Goal: Task Accomplishment & Management: Use online tool/utility

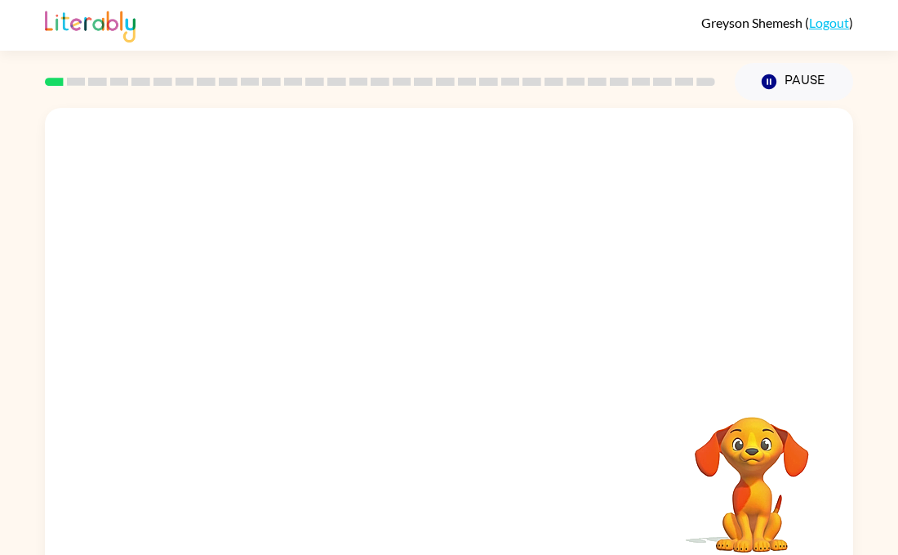
click at [259, 214] on video "Your browser must support playing .mp4 files to use Literably. Please try using…" at bounding box center [449, 245] width 809 height 274
click at [442, 337] on icon "button" at bounding box center [449, 349] width 29 height 29
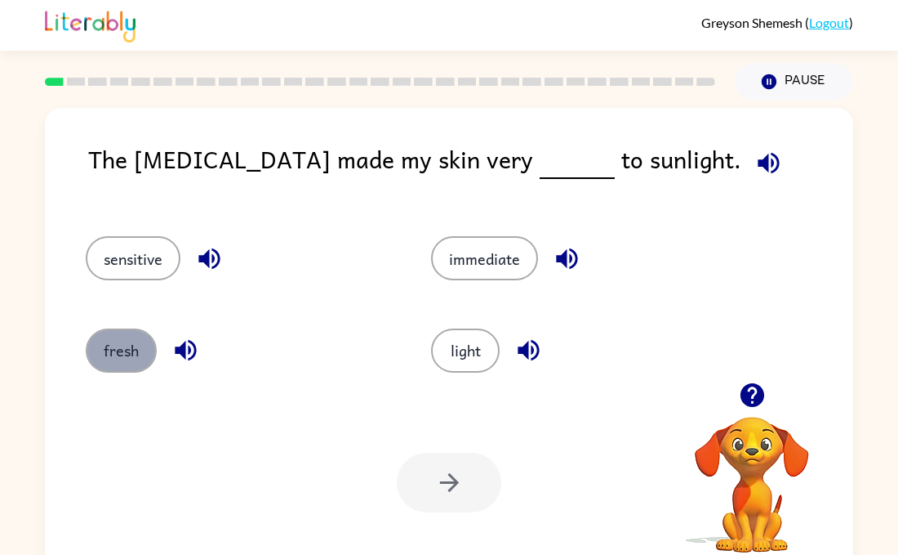
click at [149, 343] on button "fresh" at bounding box center [121, 350] width 71 height 44
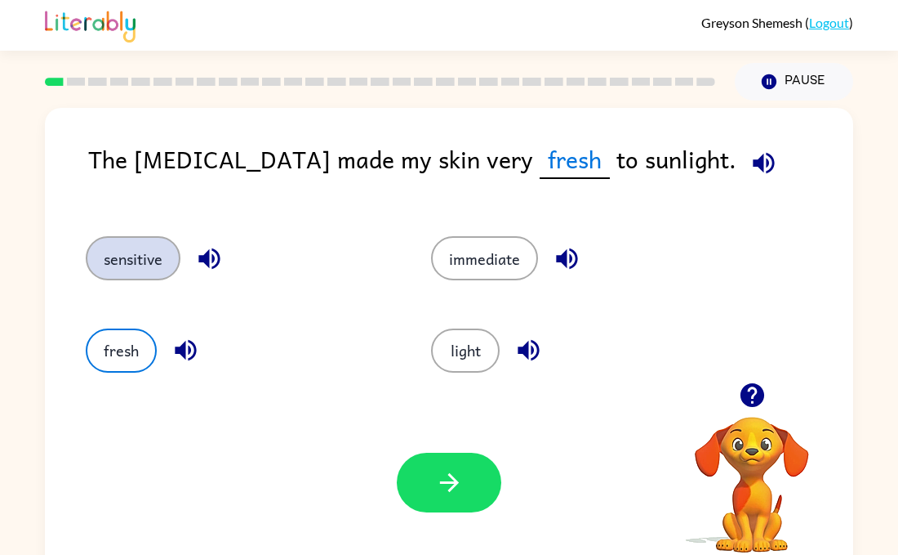
click at [106, 245] on button "sensitive" at bounding box center [133, 258] width 95 height 44
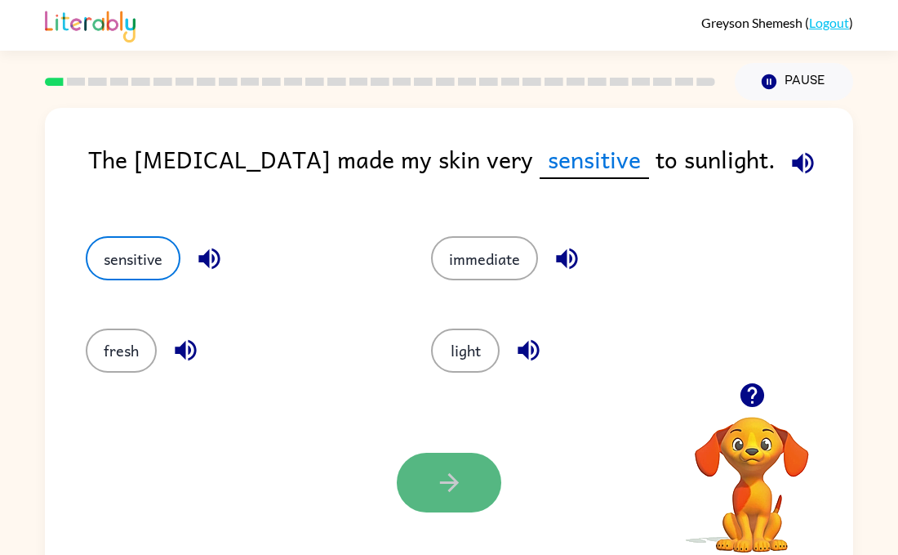
click at [466, 470] on button "button" at bounding box center [449, 482] width 105 height 60
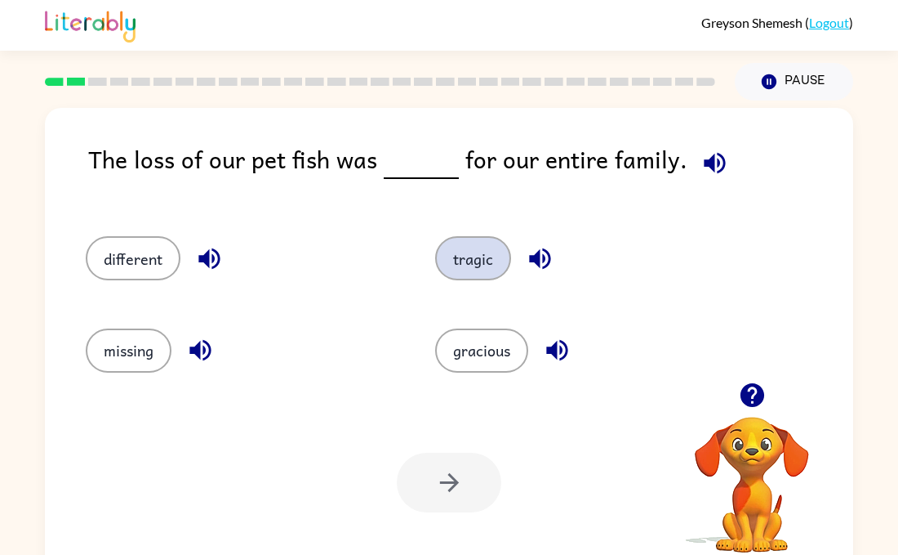
click at [491, 248] on button "tragic" at bounding box center [473, 258] width 76 height 44
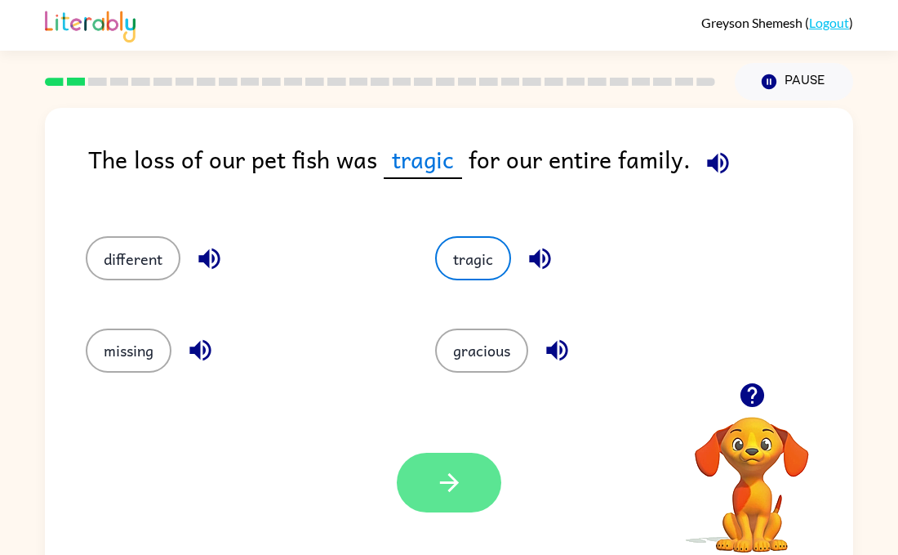
click at [445, 487] on icon "button" at bounding box center [449, 482] width 29 height 29
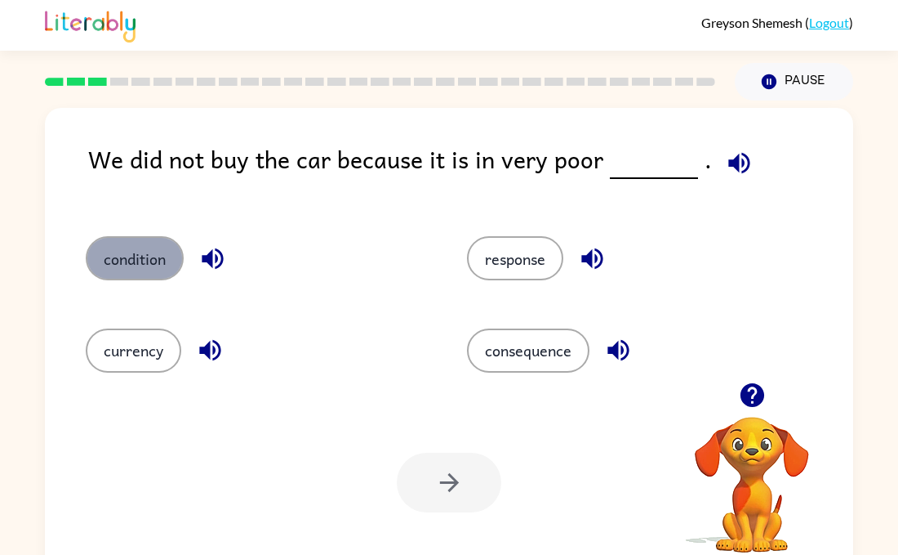
click at [134, 272] on button "condition" at bounding box center [135, 258] width 98 height 44
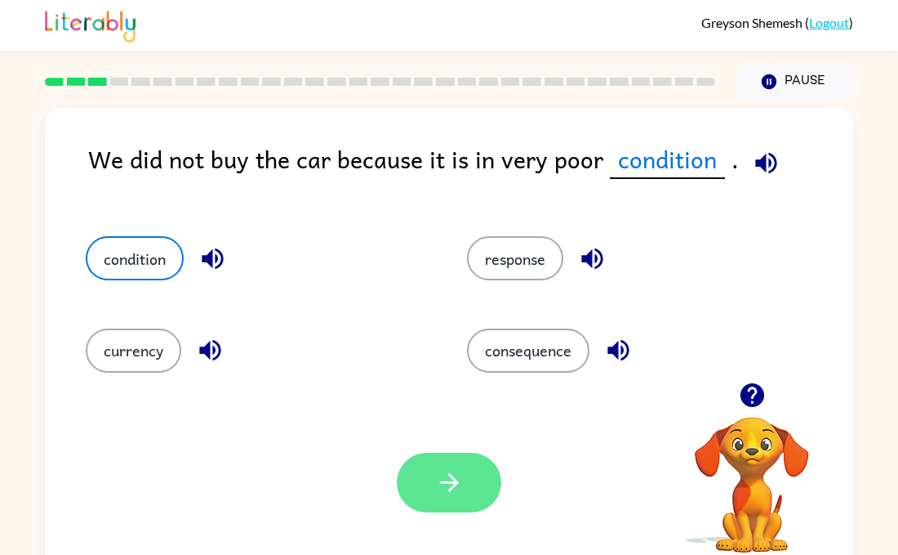
click at [455, 472] on icon "button" at bounding box center [449, 482] width 29 height 29
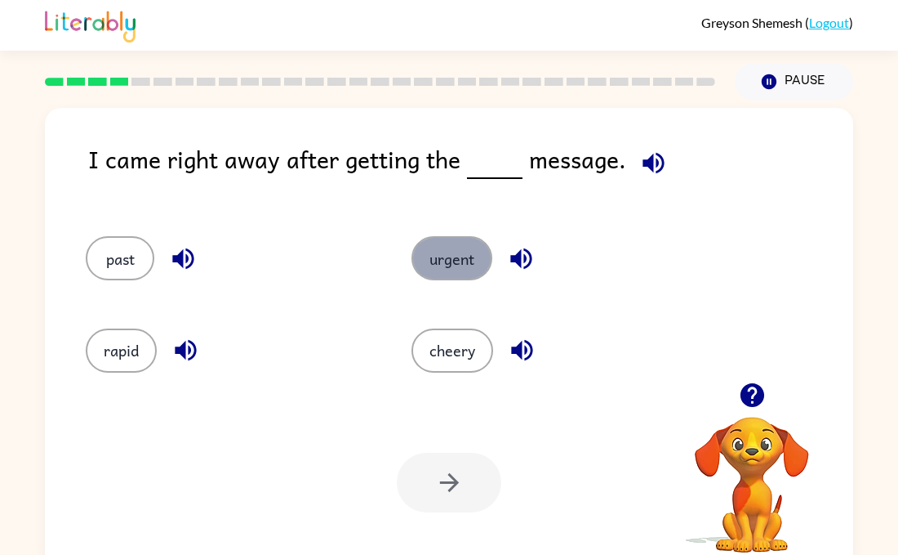
click at [468, 272] on button "urgent" at bounding box center [452, 258] width 81 height 44
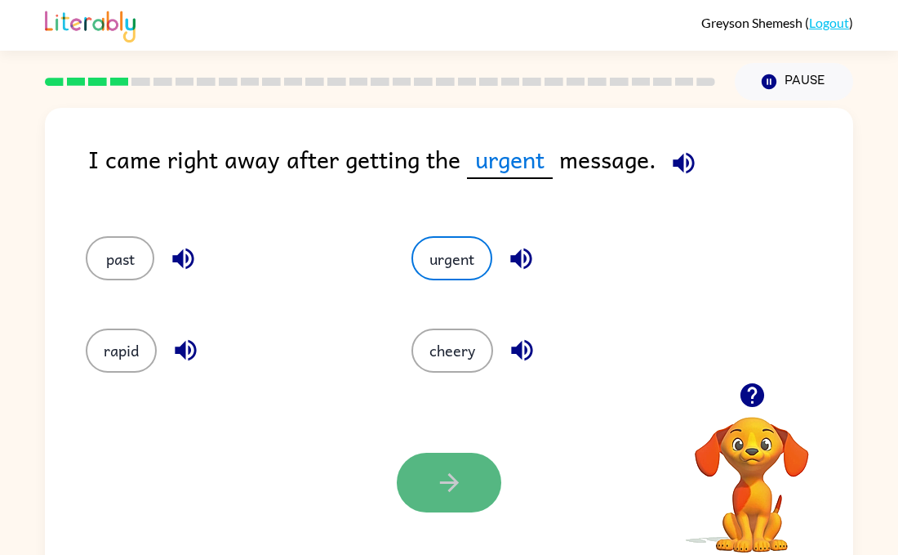
click at [444, 500] on button "button" at bounding box center [449, 482] width 105 height 60
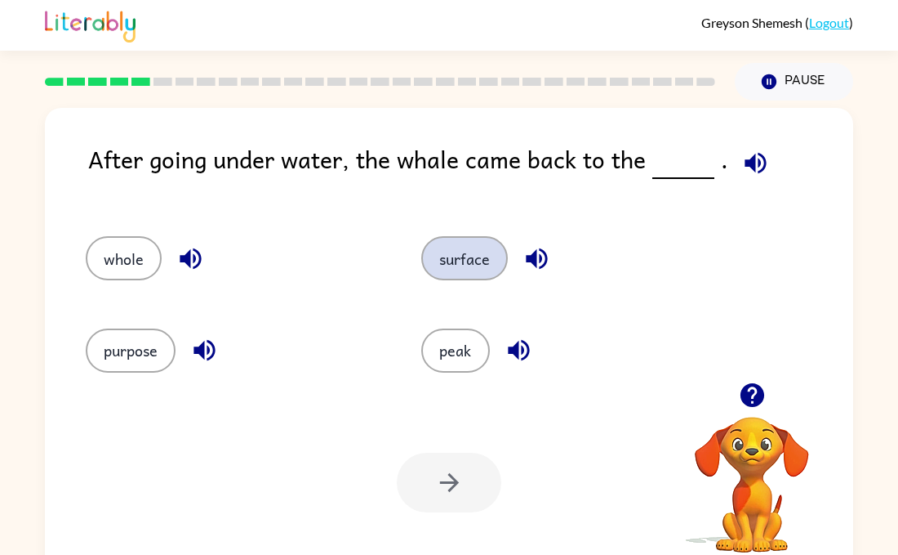
click at [501, 245] on button "surface" at bounding box center [464, 258] width 87 height 44
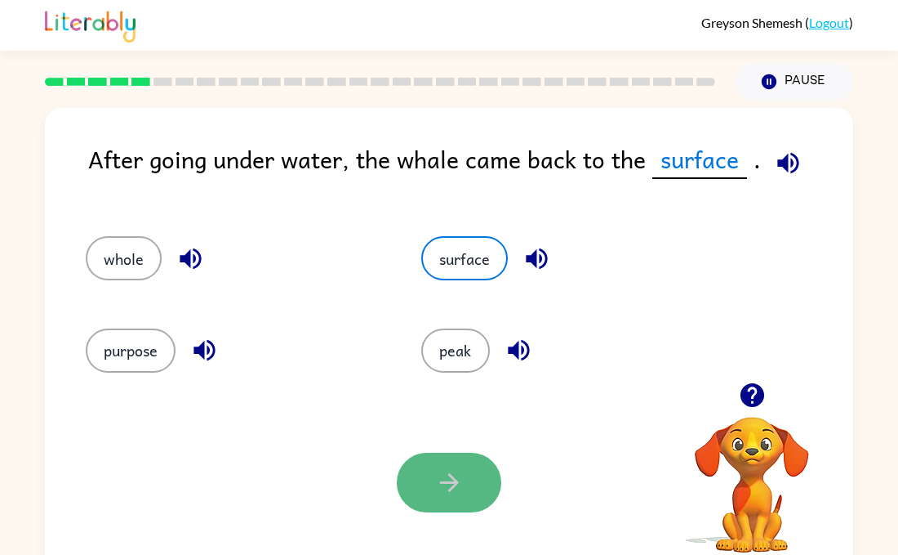
click at [435, 492] on icon "button" at bounding box center [449, 482] width 29 height 29
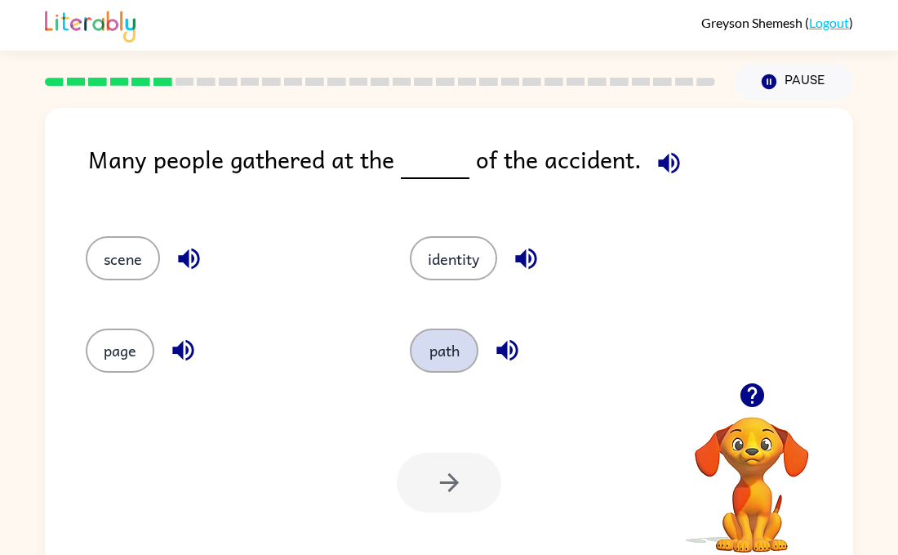
click at [446, 335] on button "path" at bounding box center [444, 350] width 69 height 44
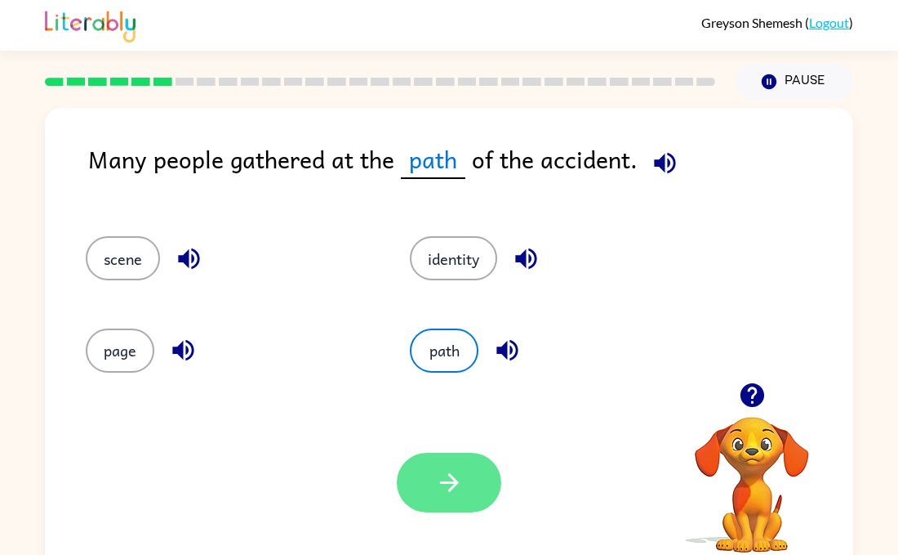
click at [479, 469] on button "button" at bounding box center [449, 482] width 105 height 60
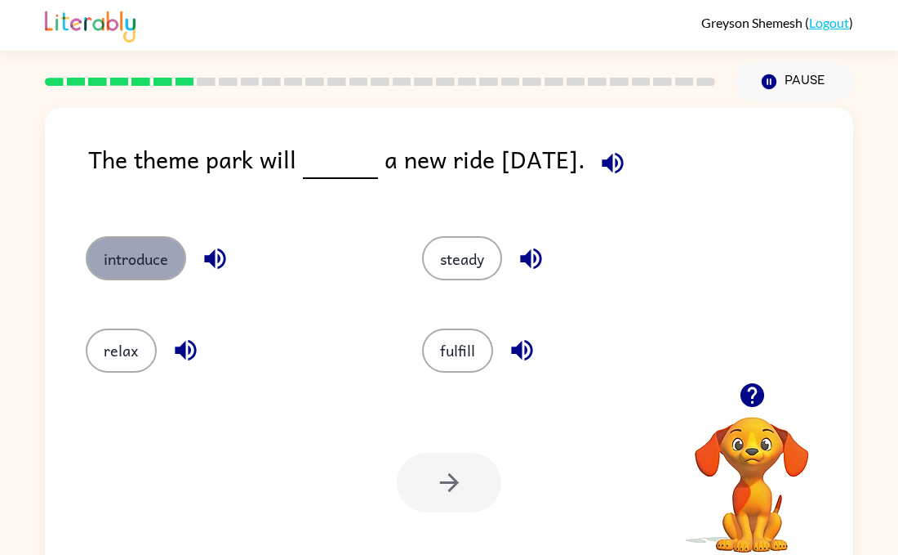
click at [124, 268] on button "introduce" at bounding box center [136, 258] width 100 height 44
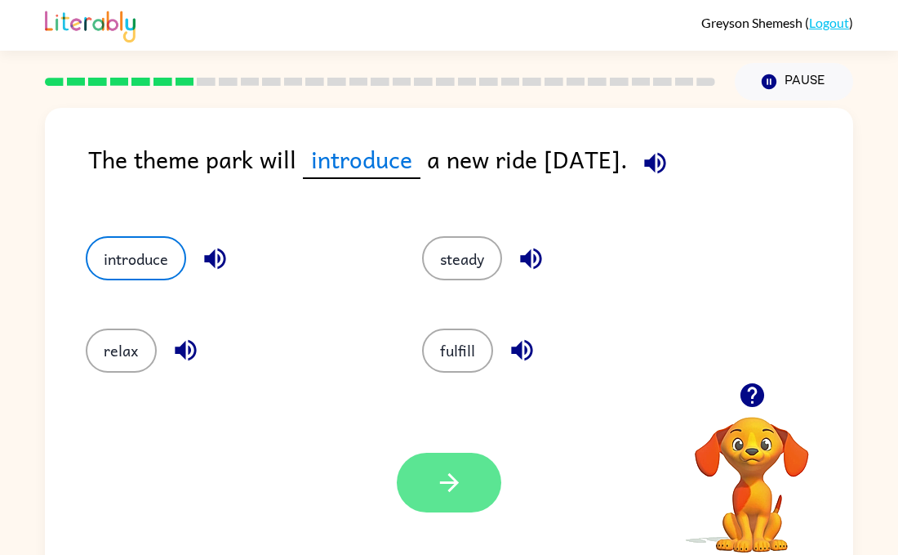
click at [439, 463] on button "button" at bounding box center [449, 482] width 105 height 60
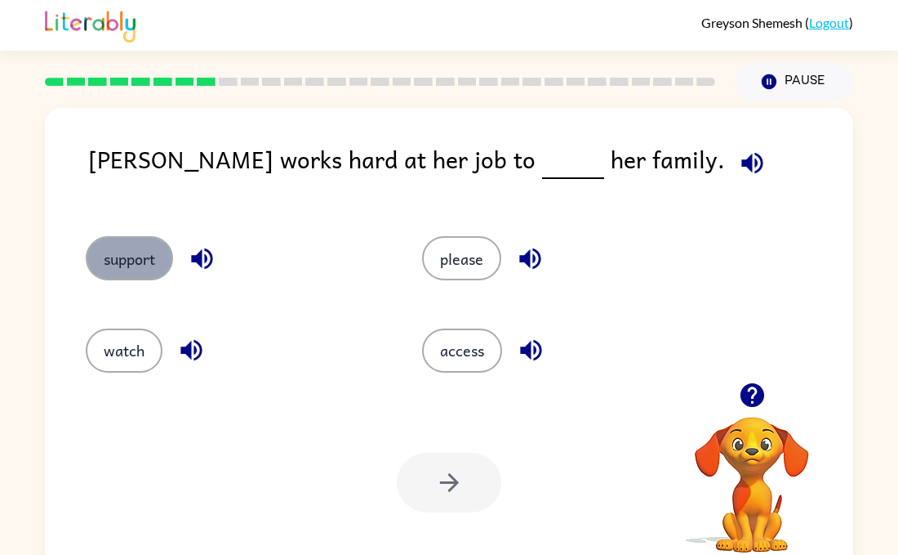
click at [127, 261] on button "support" at bounding box center [129, 258] width 87 height 44
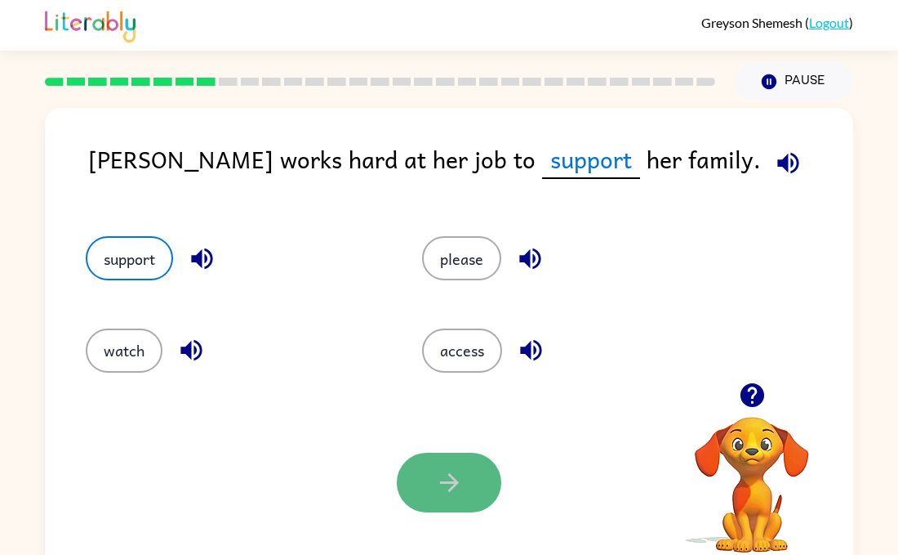
click at [482, 503] on button "button" at bounding box center [449, 482] width 105 height 60
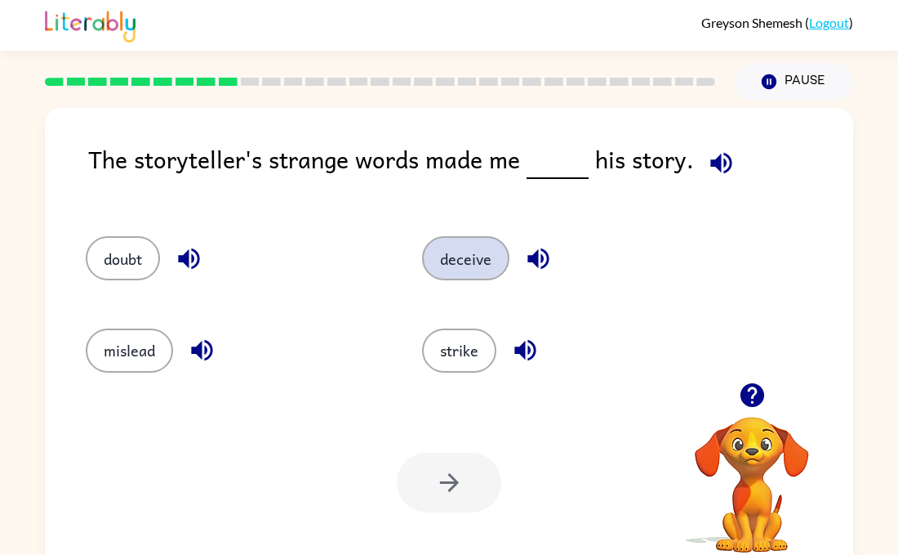
click at [493, 264] on button "deceive" at bounding box center [465, 258] width 87 height 44
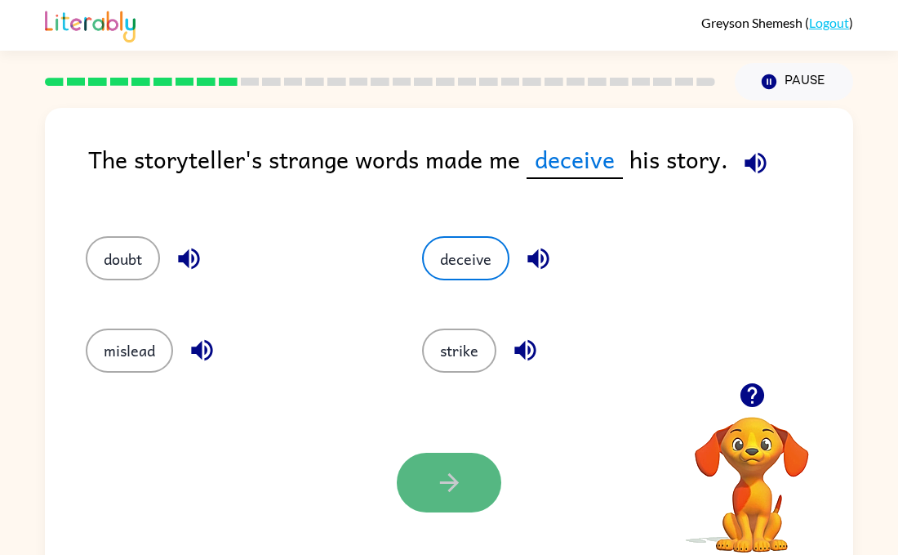
click at [483, 479] on button "button" at bounding box center [449, 482] width 105 height 60
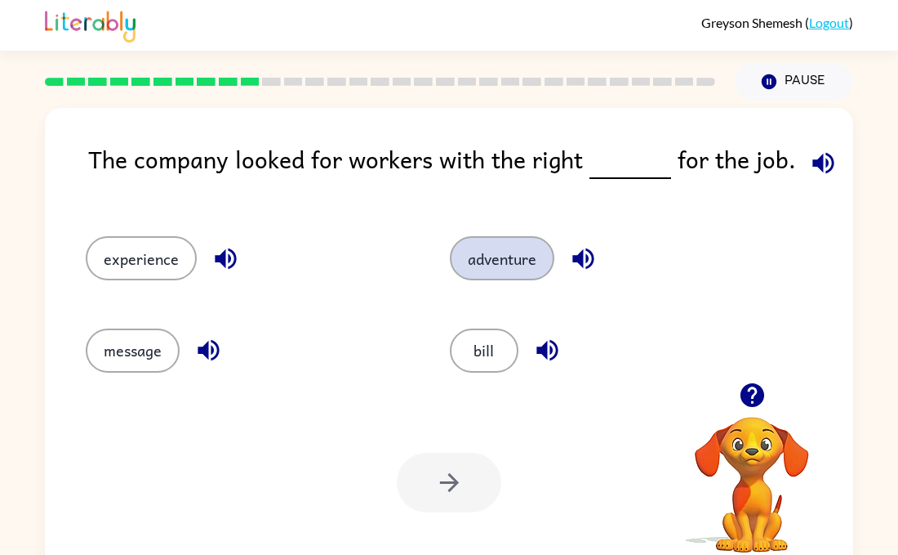
click at [525, 269] on button "adventure" at bounding box center [502, 258] width 105 height 44
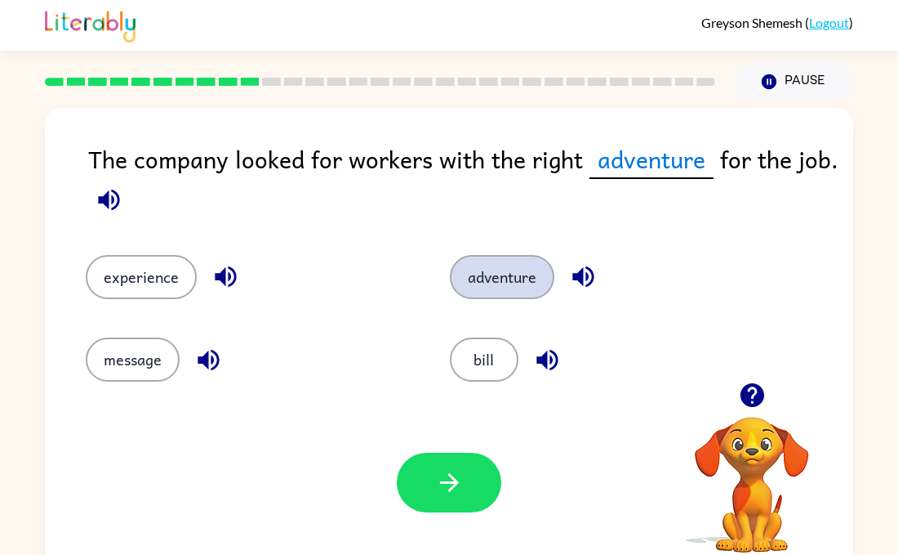
click at [510, 266] on button "adventure" at bounding box center [502, 277] width 105 height 44
click at [328, 204] on div "The company looked for workers with the right adventure for the job." at bounding box center [470, 181] width 765 height 82
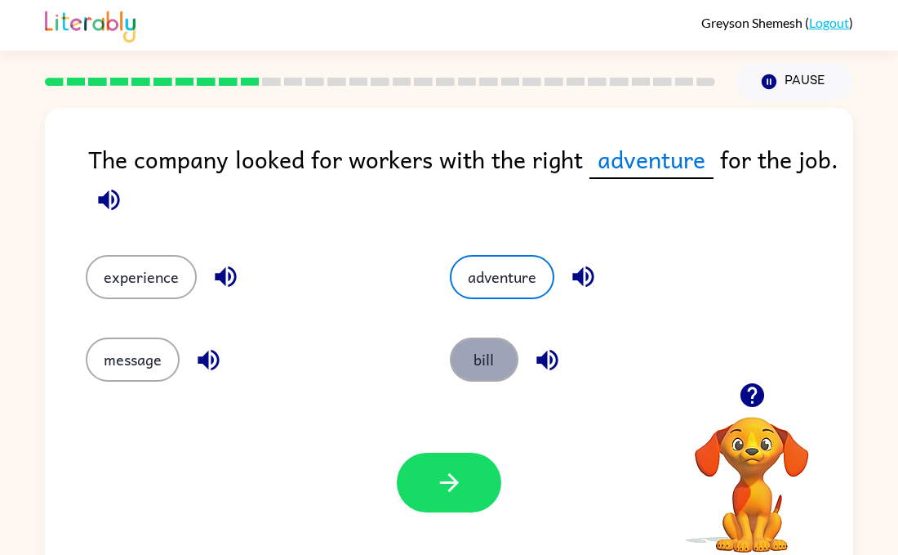
click at [490, 343] on button "bill" at bounding box center [484, 359] width 69 height 44
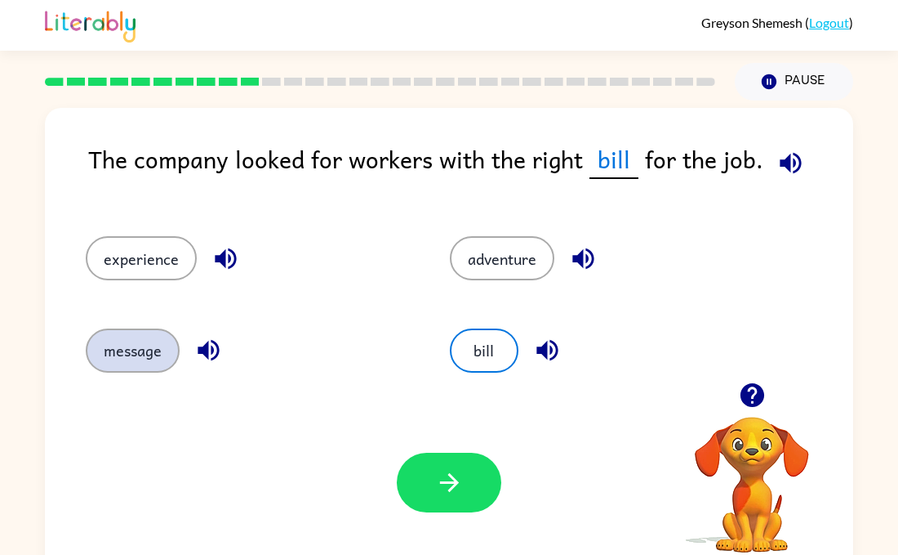
click at [101, 363] on button "message" at bounding box center [133, 350] width 94 height 44
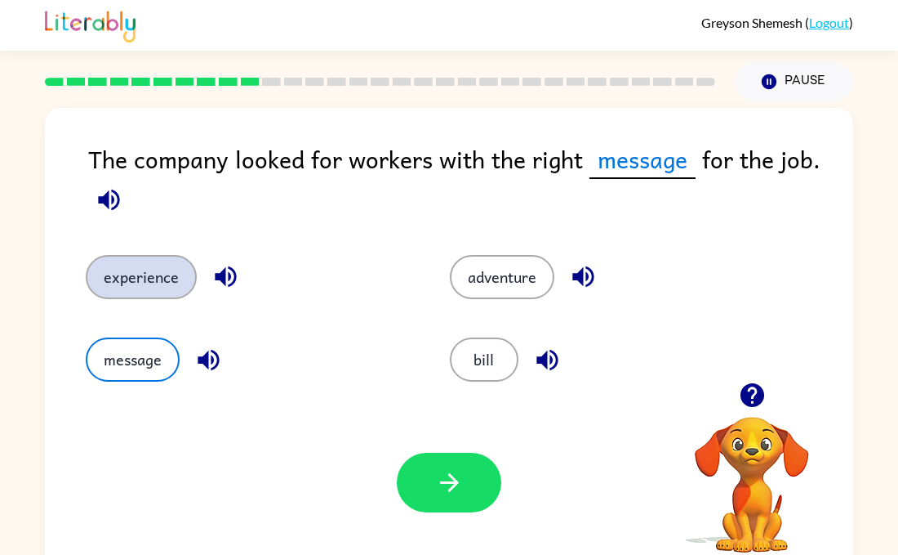
click at [167, 273] on button "experience" at bounding box center [141, 277] width 111 height 44
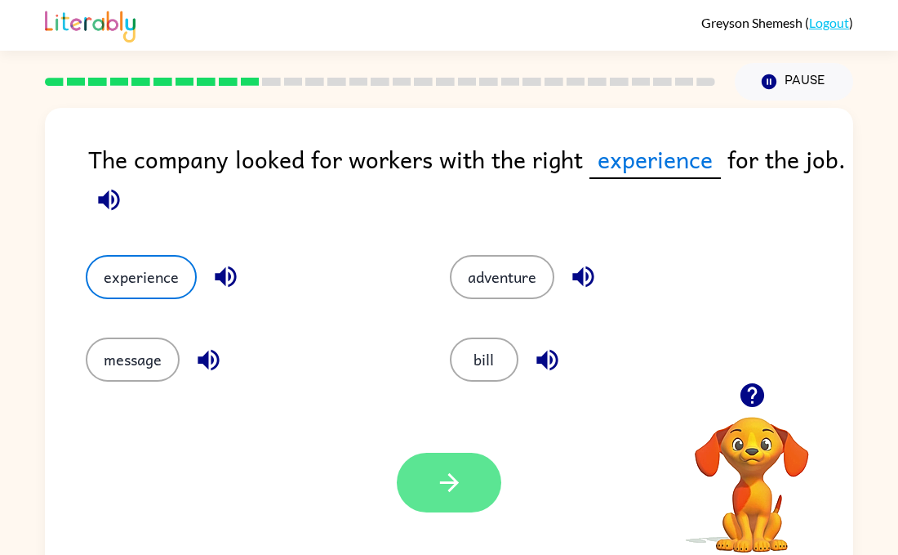
click at [487, 506] on button "button" at bounding box center [449, 482] width 105 height 60
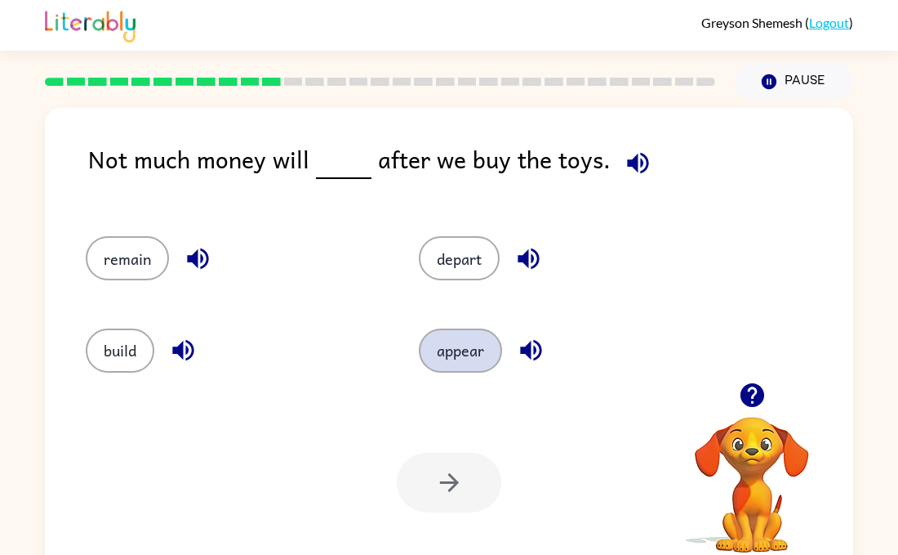
click at [477, 361] on button "appear" at bounding box center [460, 350] width 83 height 44
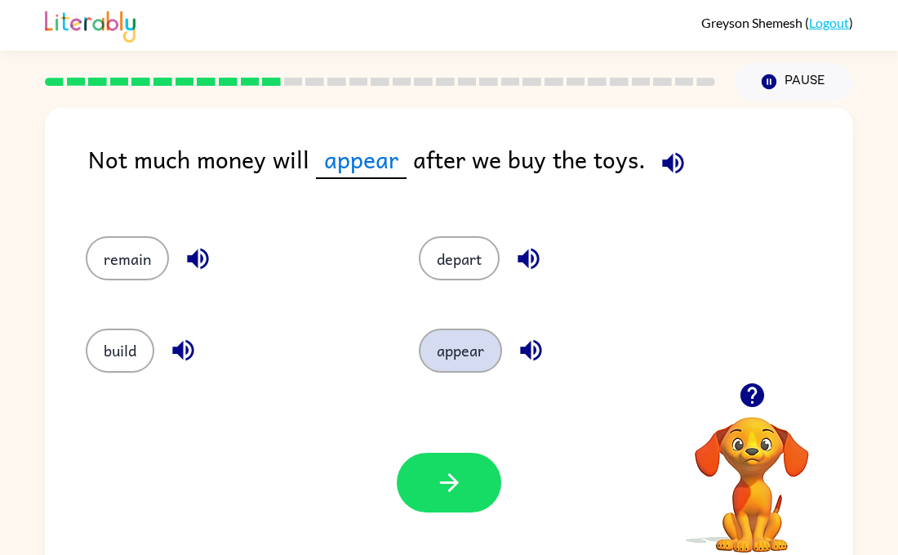
click at [457, 371] on button "appear" at bounding box center [460, 350] width 83 height 44
click at [454, 369] on button "appear" at bounding box center [460, 350] width 83 height 44
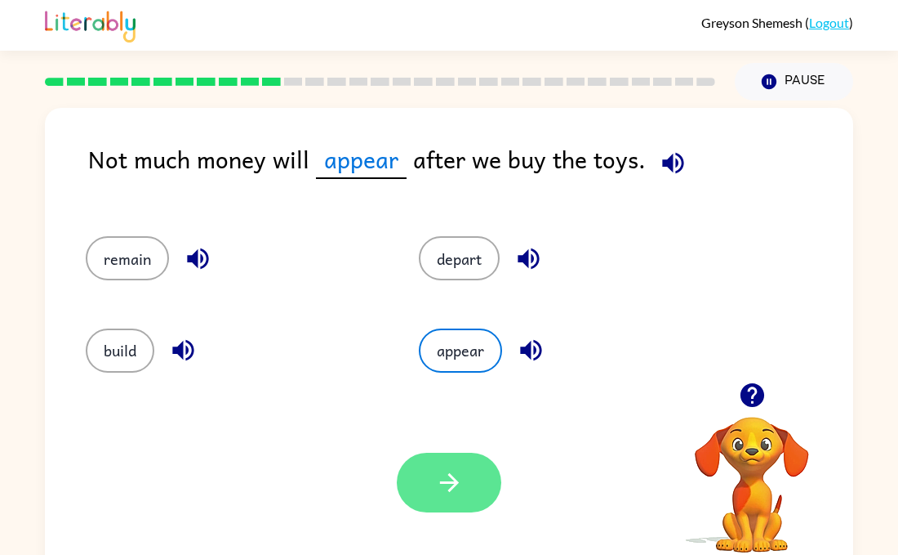
click at [461, 474] on icon "button" at bounding box center [449, 482] width 29 height 29
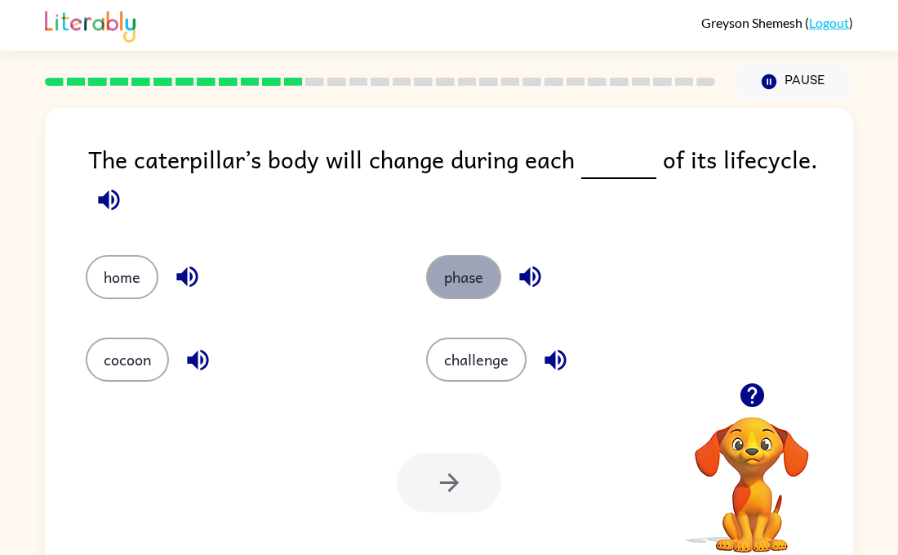
click at [469, 274] on button "phase" at bounding box center [463, 277] width 75 height 44
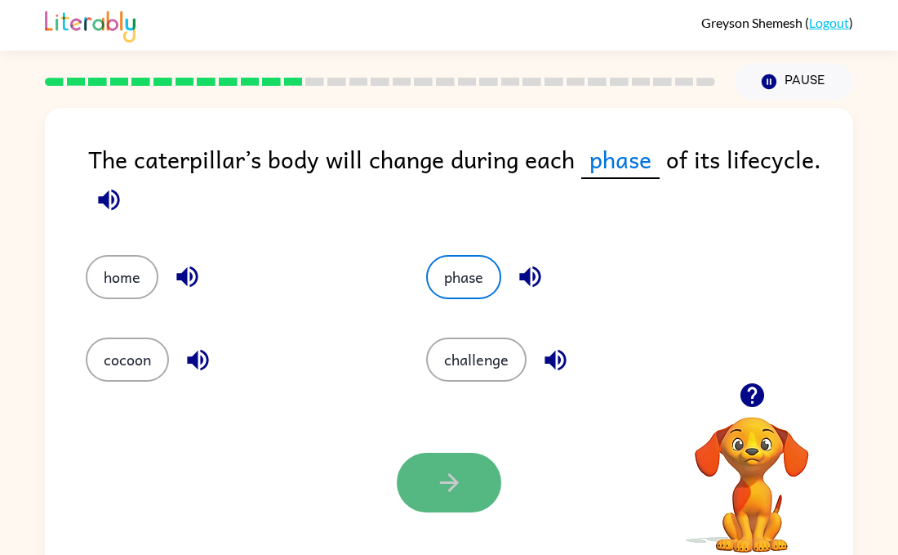
click at [465, 474] on button "button" at bounding box center [449, 482] width 105 height 60
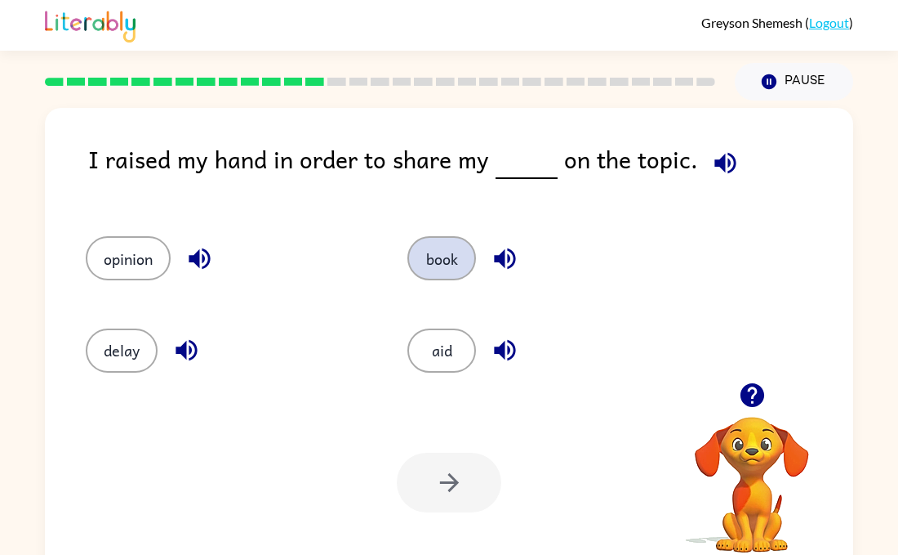
click at [447, 264] on button "book" at bounding box center [442, 258] width 69 height 44
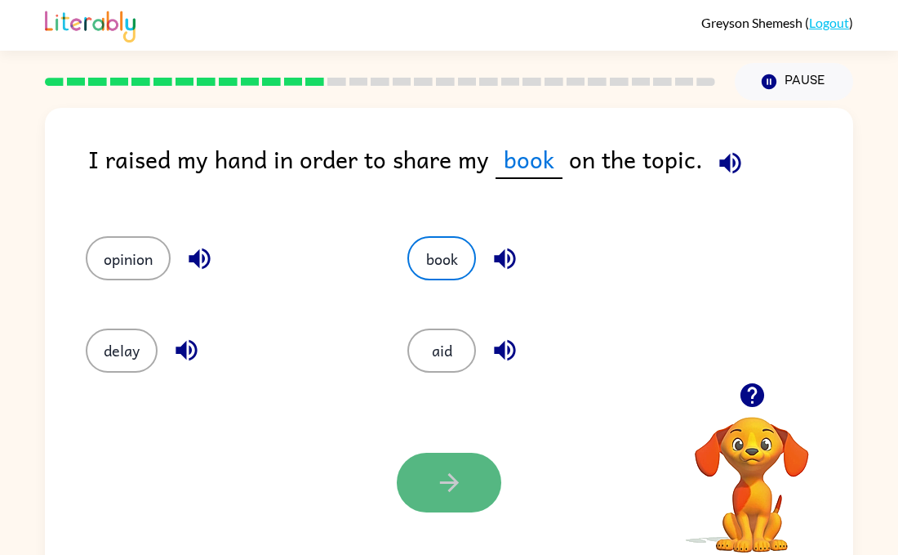
click at [429, 474] on button "button" at bounding box center [449, 482] width 105 height 60
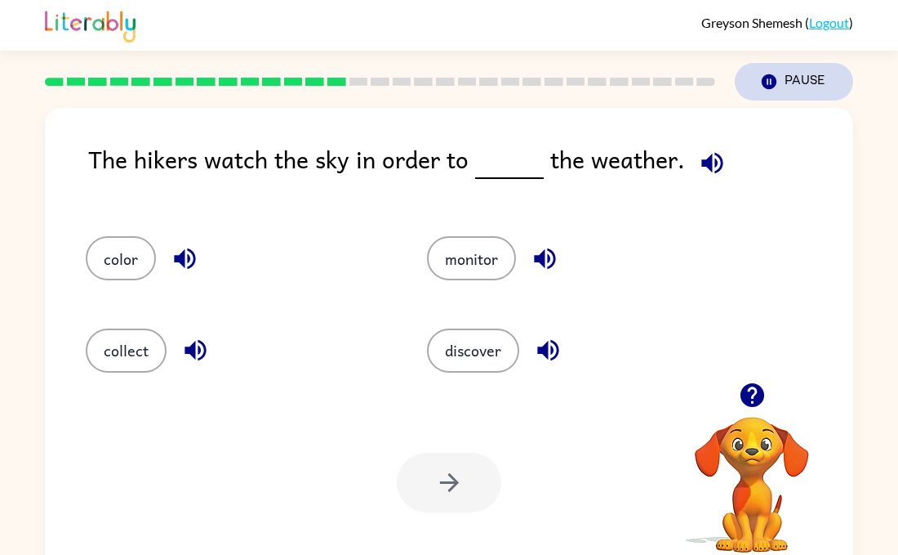
click at [758, 69] on button "Pause Pause" at bounding box center [794, 82] width 118 height 38
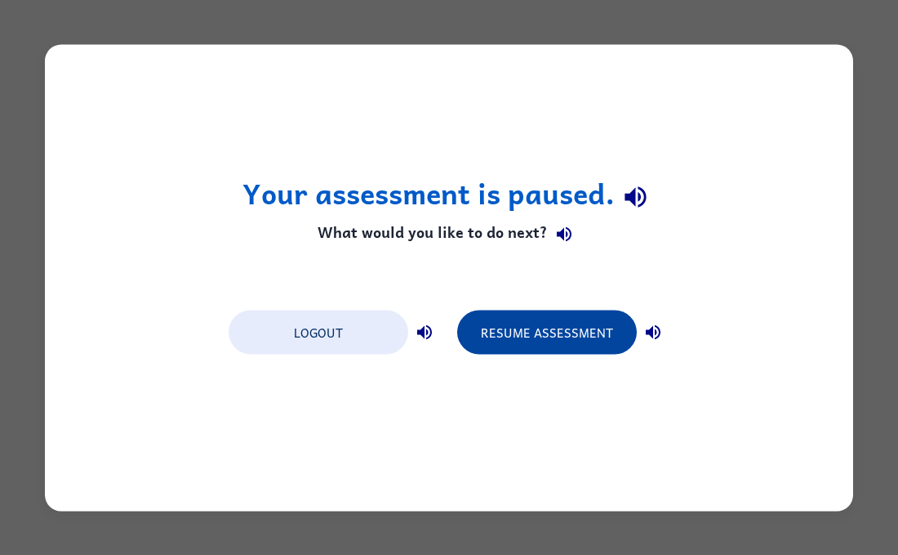
click at [539, 313] on button "Resume Assessment" at bounding box center [547, 332] width 180 height 44
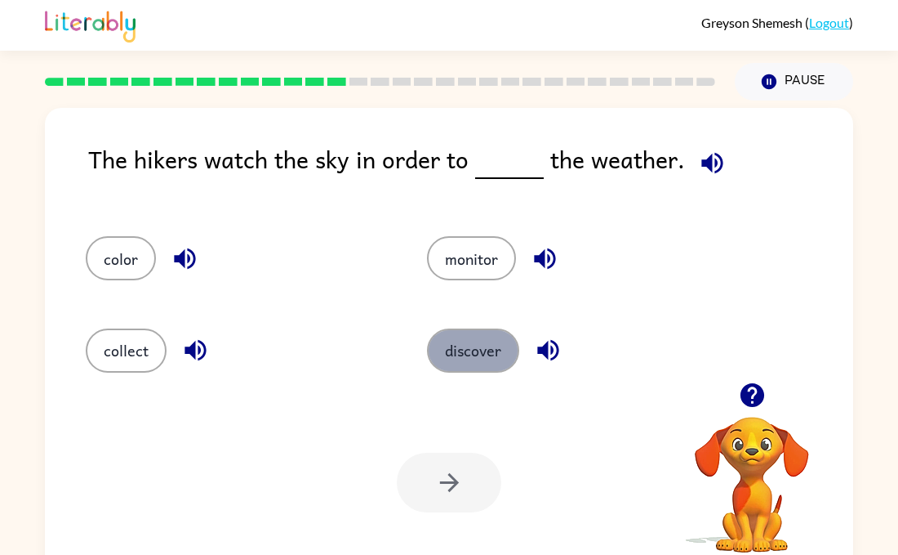
click at [472, 350] on button "discover" at bounding box center [473, 350] width 92 height 44
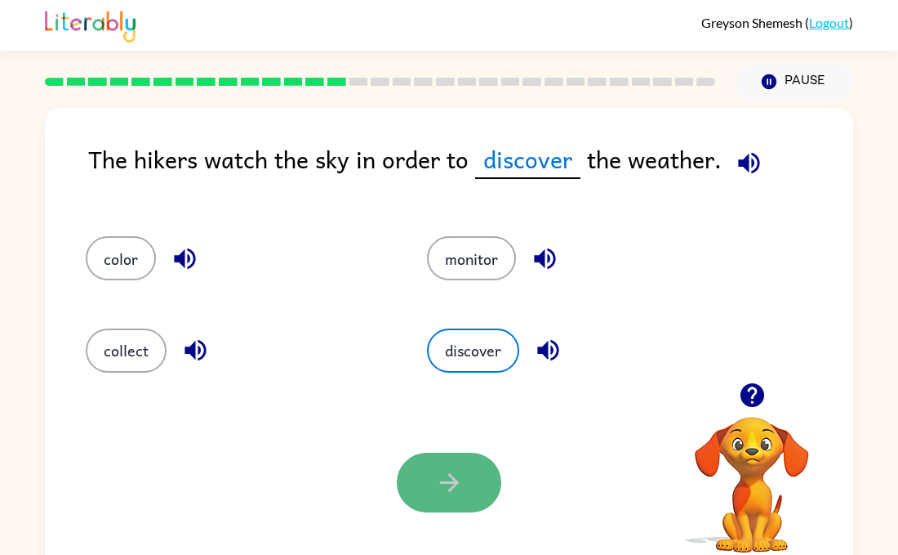
click at [462, 501] on button "button" at bounding box center [449, 482] width 105 height 60
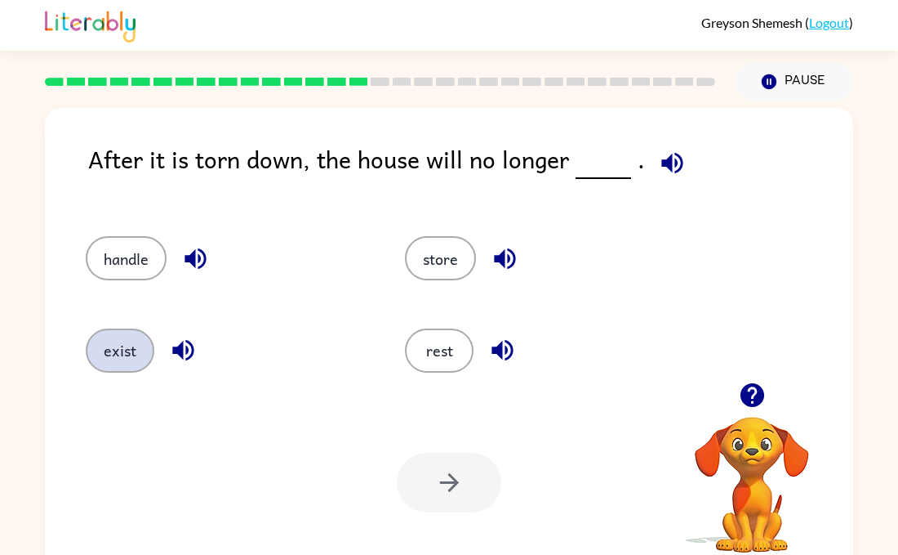
click at [114, 336] on button "exist" at bounding box center [120, 350] width 69 height 44
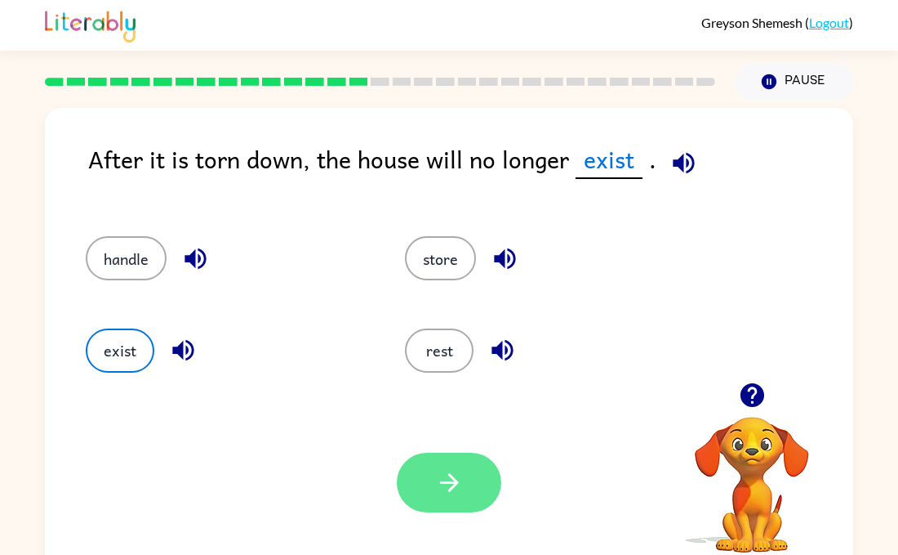
click at [469, 455] on button "button" at bounding box center [449, 482] width 105 height 60
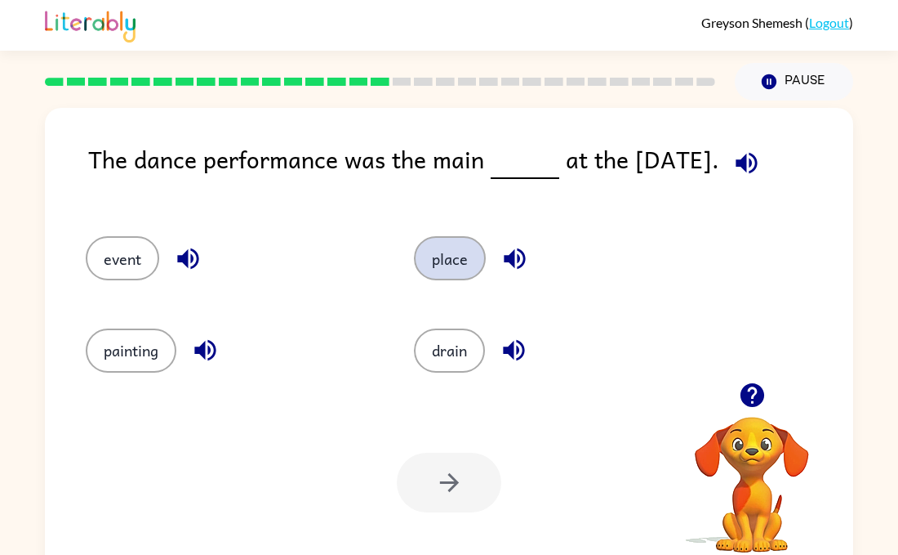
click at [462, 262] on button "place" at bounding box center [450, 258] width 72 height 44
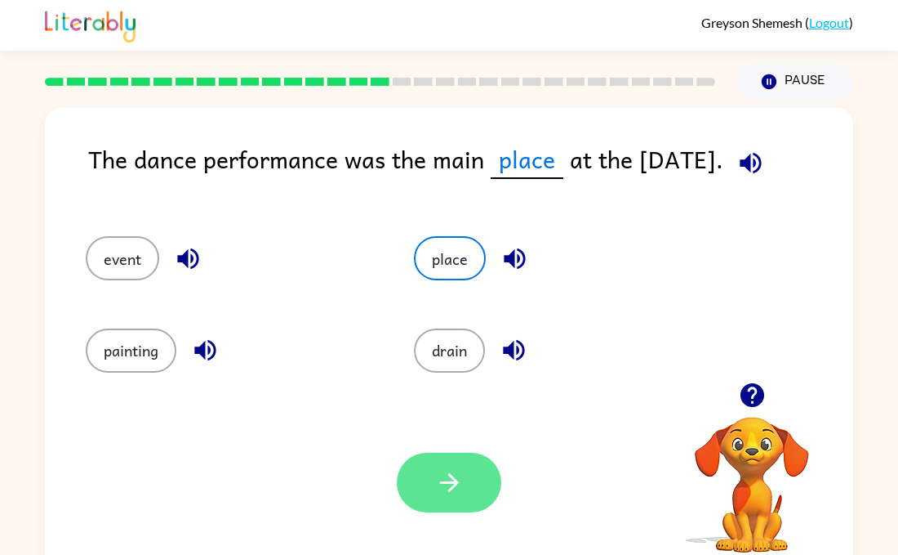
click at [487, 473] on button "button" at bounding box center [449, 482] width 105 height 60
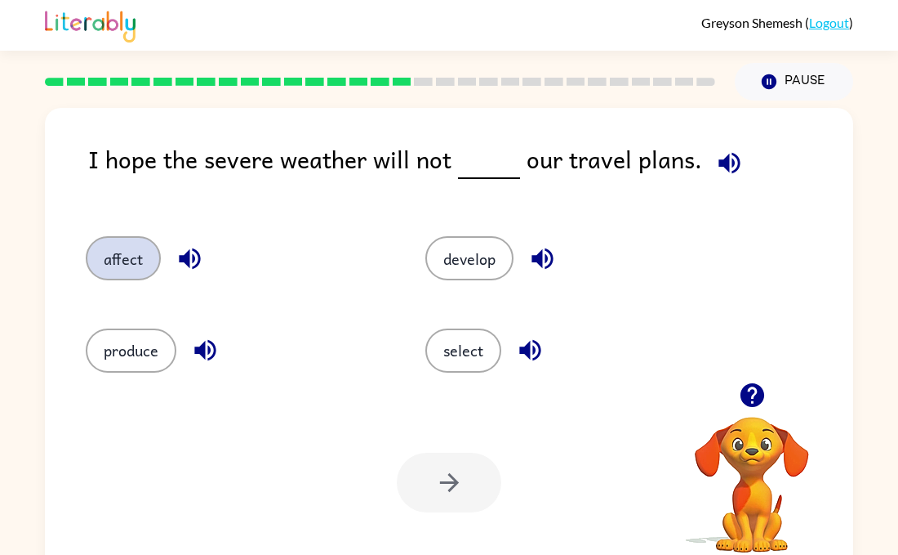
click at [153, 257] on button "affect" at bounding box center [123, 258] width 75 height 44
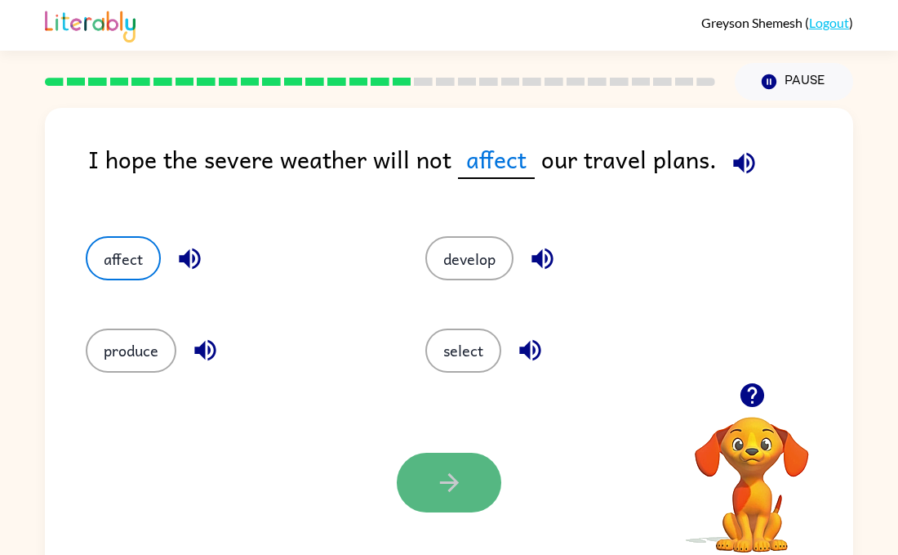
click at [467, 466] on button "button" at bounding box center [449, 482] width 105 height 60
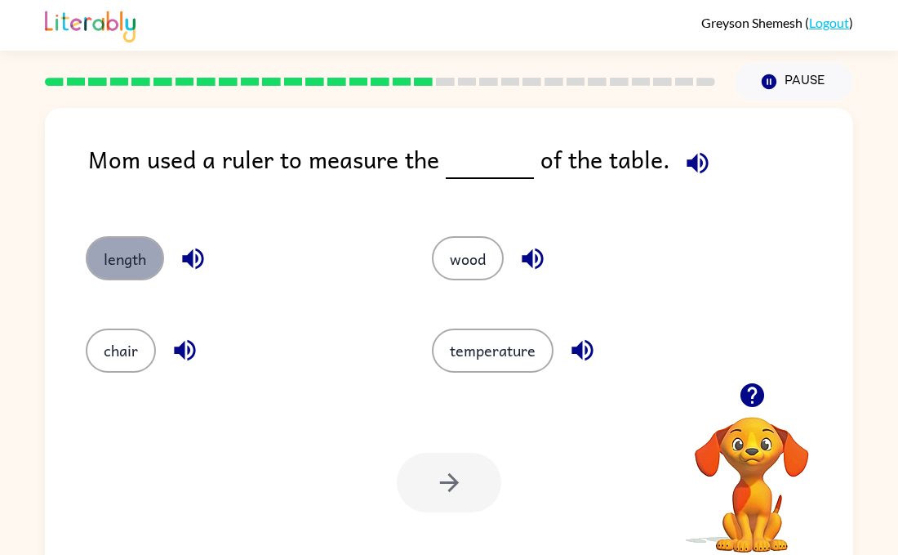
click at [149, 276] on button "length" at bounding box center [125, 258] width 78 height 44
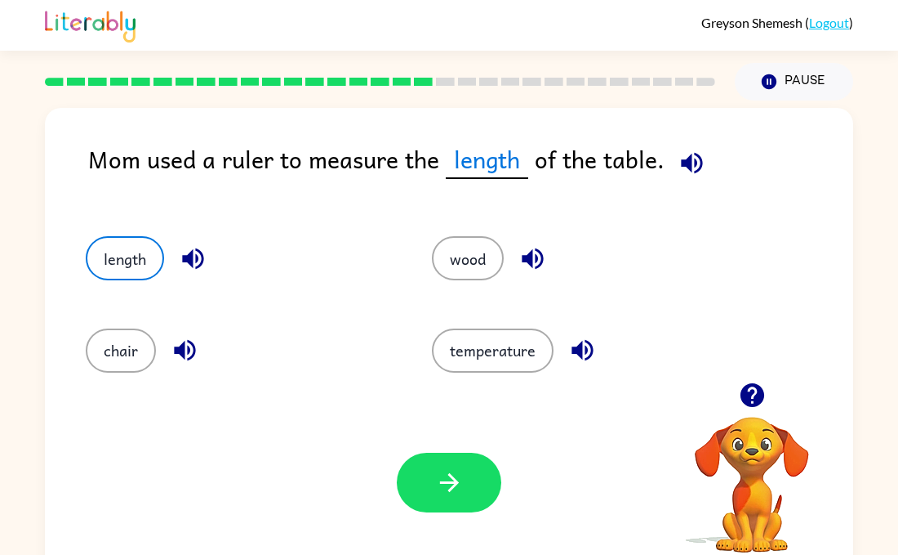
click at [446, 540] on div "Your browser must support playing .mp4 files to use Literably. Please try using…" at bounding box center [449, 482] width 809 height 184
click at [493, 487] on button "button" at bounding box center [449, 482] width 105 height 60
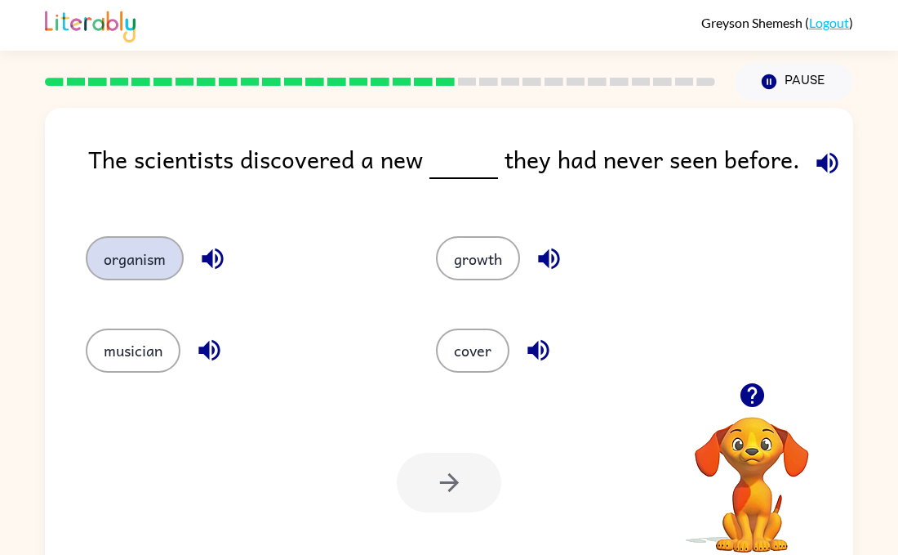
click at [174, 263] on button "organism" at bounding box center [135, 258] width 98 height 44
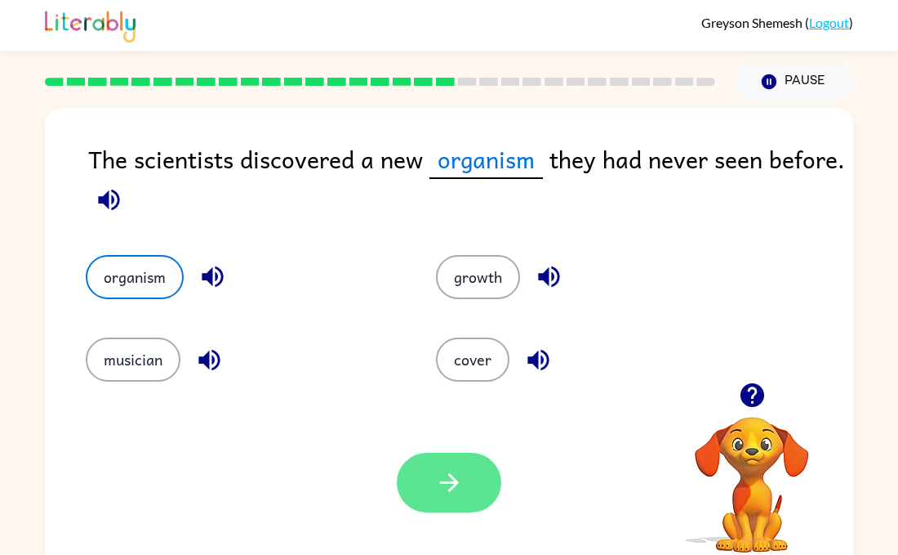
click at [464, 488] on button "button" at bounding box center [449, 482] width 105 height 60
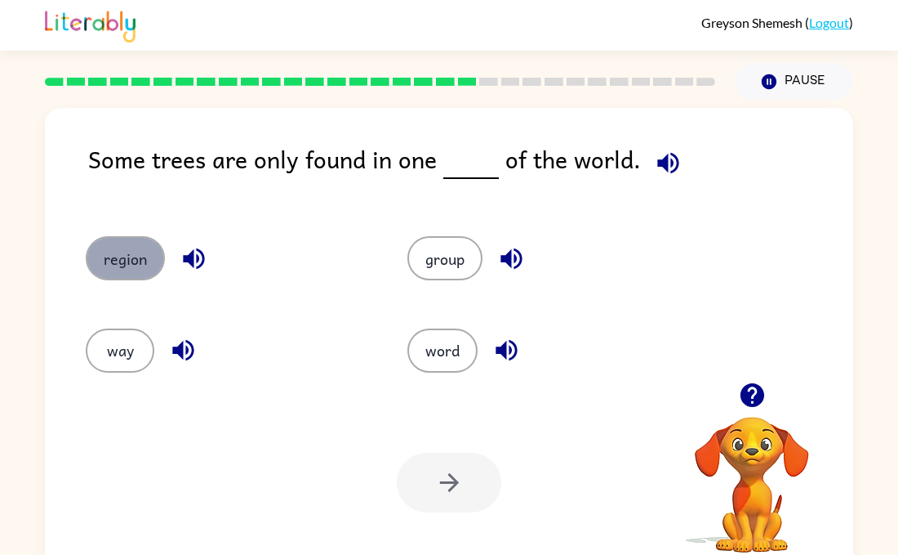
click at [125, 270] on button "region" at bounding box center [125, 258] width 79 height 44
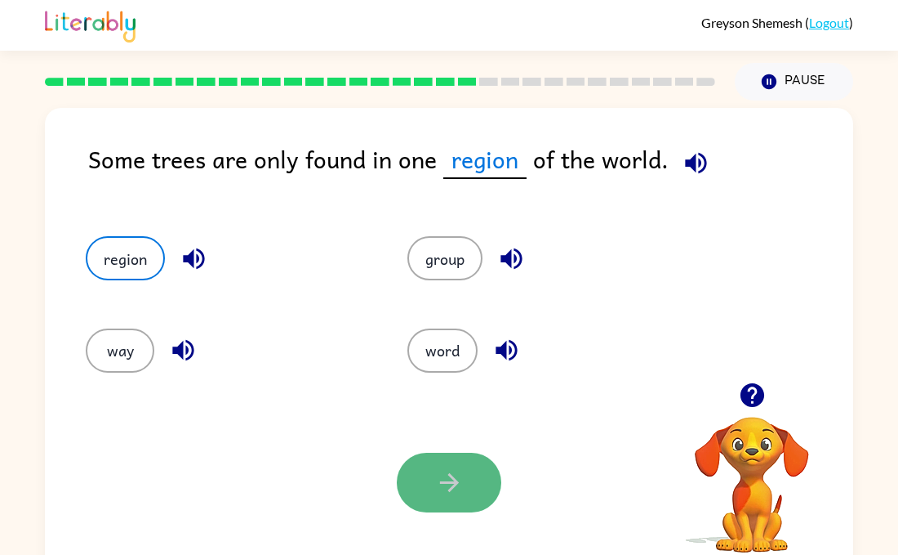
click at [433, 483] on button "button" at bounding box center [449, 482] width 105 height 60
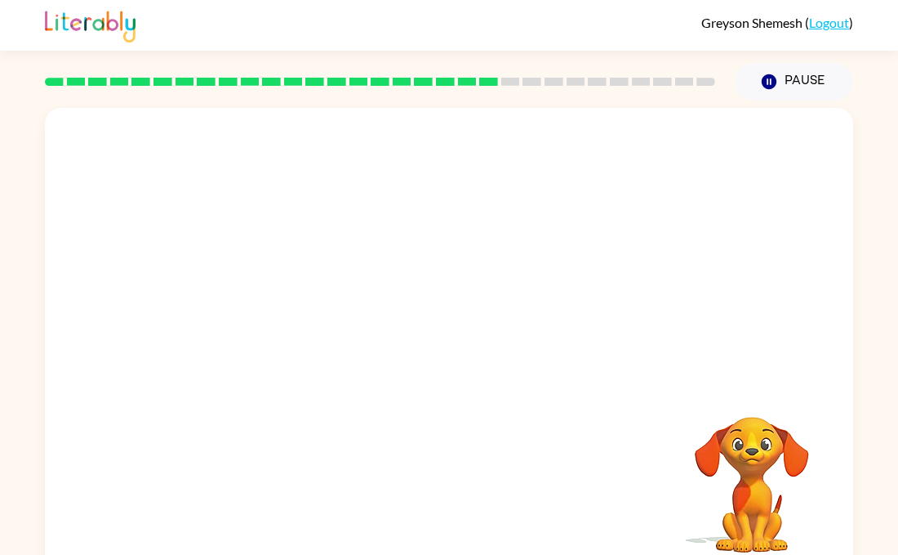
click at [541, 253] on video "Your browser must support playing .mp4 files to use Literably. Please try using…" at bounding box center [449, 245] width 809 height 274
click at [306, 332] on video "Your browser must support playing .mp4 files to use Literably. Please try using…" at bounding box center [449, 245] width 809 height 274
click at [349, 271] on video "Your browser must support playing .mp4 files to use Literably. Please try using…" at bounding box center [449, 245] width 809 height 274
click at [443, 353] on icon "button" at bounding box center [449, 349] width 29 height 29
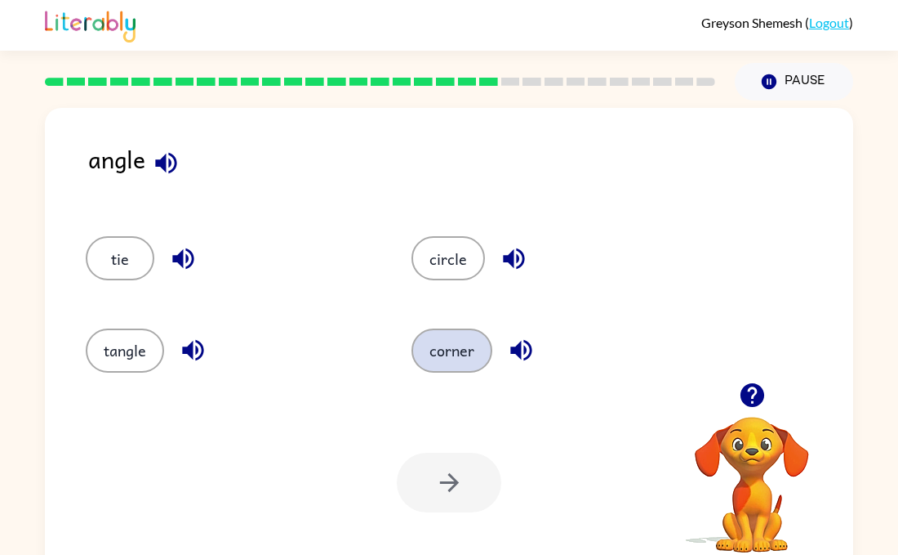
click at [465, 360] on button "corner" at bounding box center [452, 350] width 81 height 44
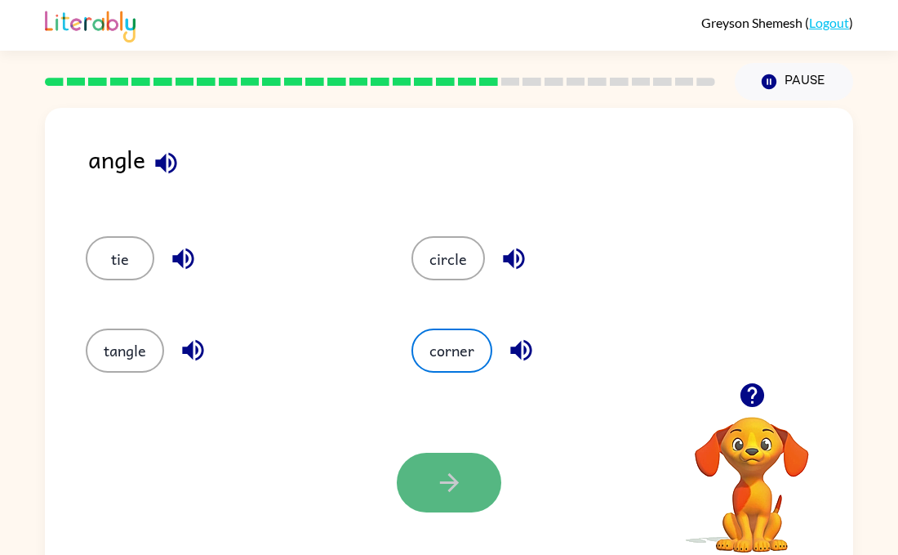
click at [457, 484] on icon "button" at bounding box center [449, 482] width 29 height 29
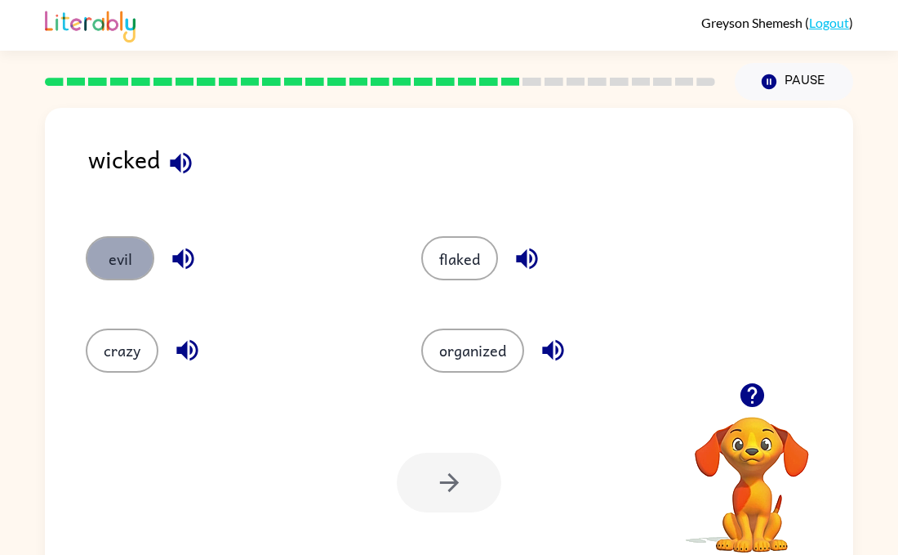
click at [123, 265] on button "evil" at bounding box center [120, 258] width 69 height 44
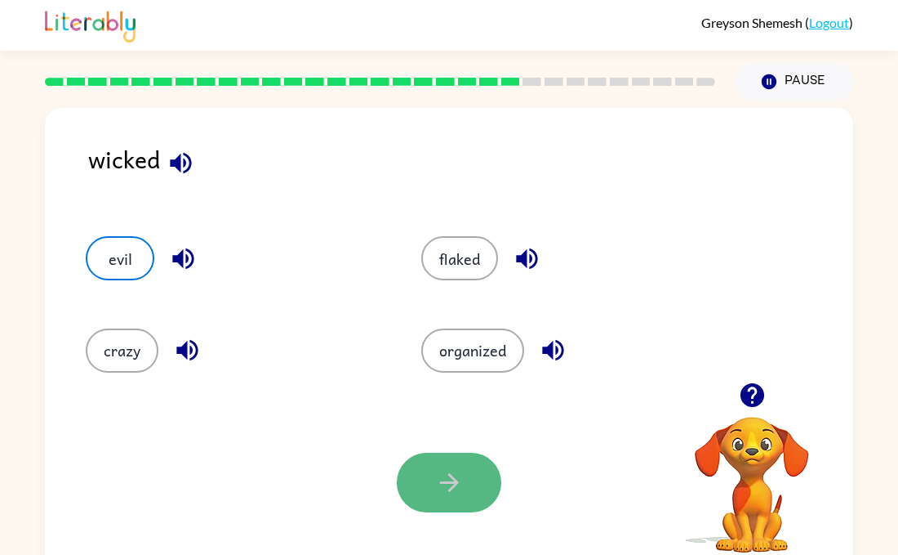
click at [429, 500] on button "button" at bounding box center [449, 482] width 105 height 60
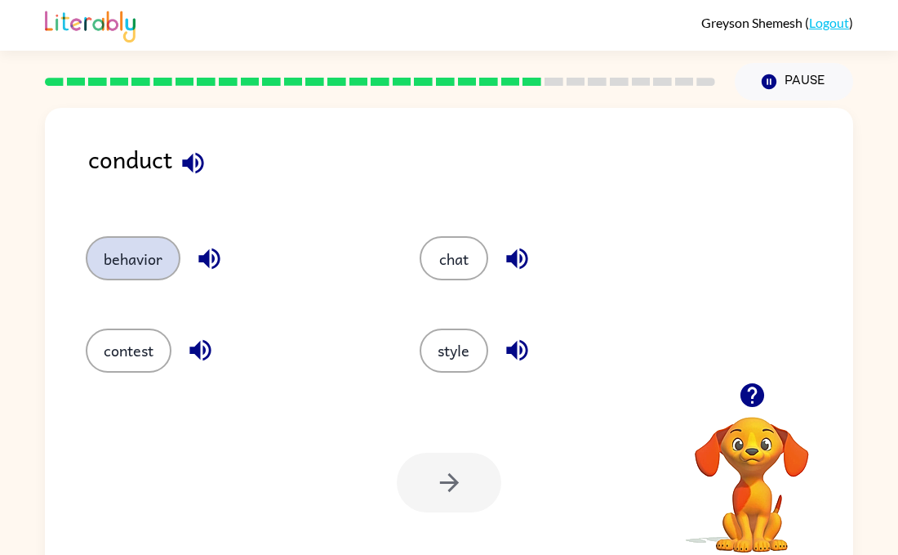
click at [155, 255] on button "behavior" at bounding box center [133, 258] width 95 height 44
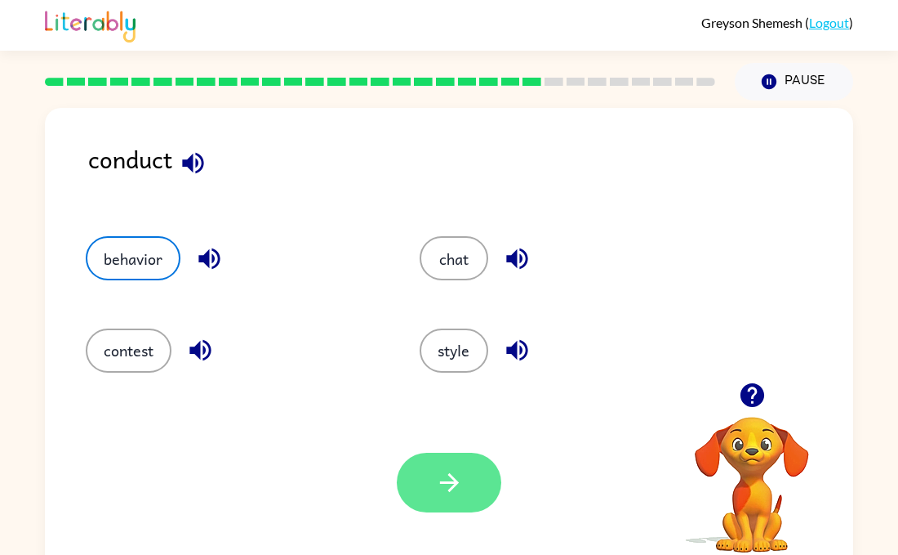
click at [458, 500] on button "button" at bounding box center [449, 482] width 105 height 60
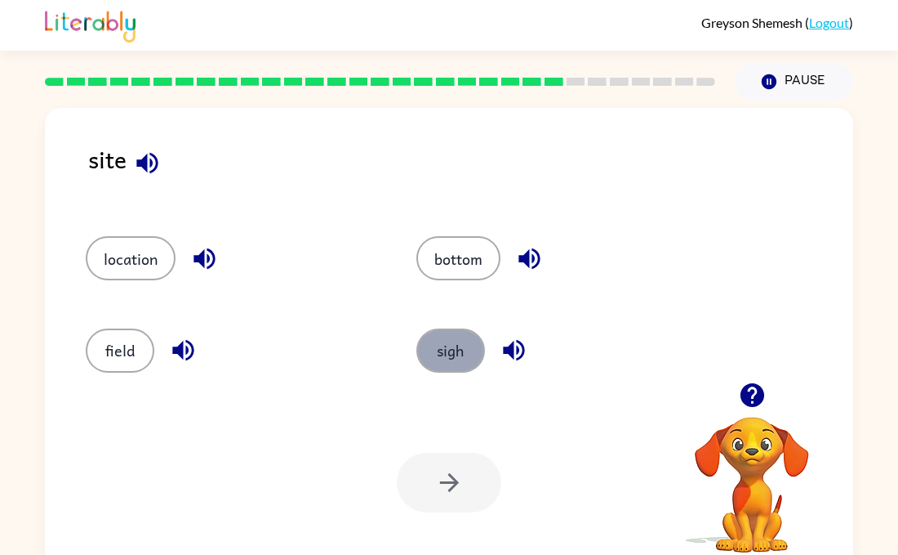
click at [457, 355] on button "sigh" at bounding box center [451, 350] width 69 height 44
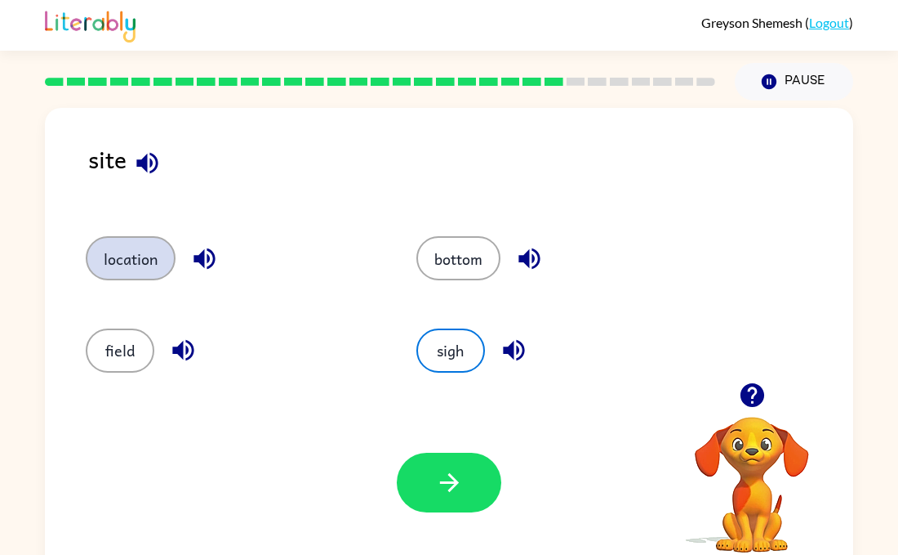
click at [140, 270] on button "location" at bounding box center [131, 258] width 90 height 44
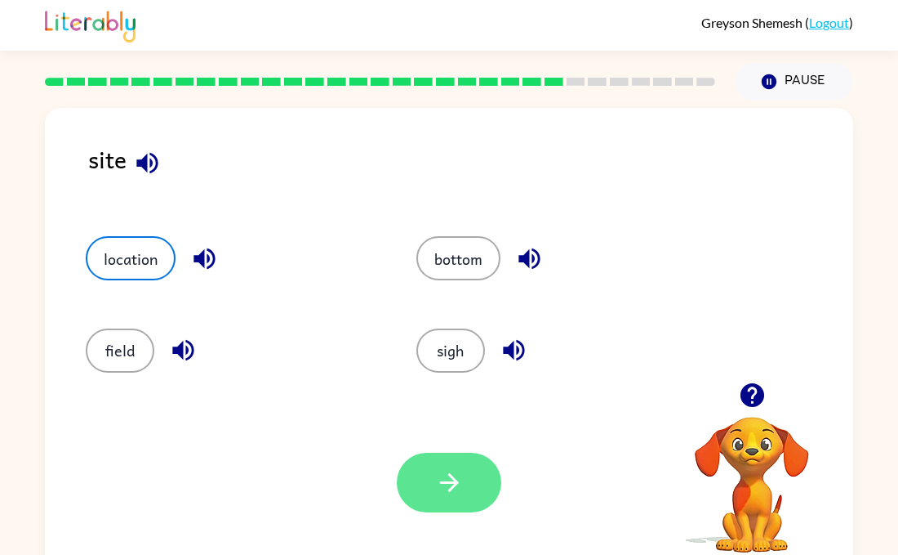
click at [493, 483] on button "button" at bounding box center [449, 482] width 105 height 60
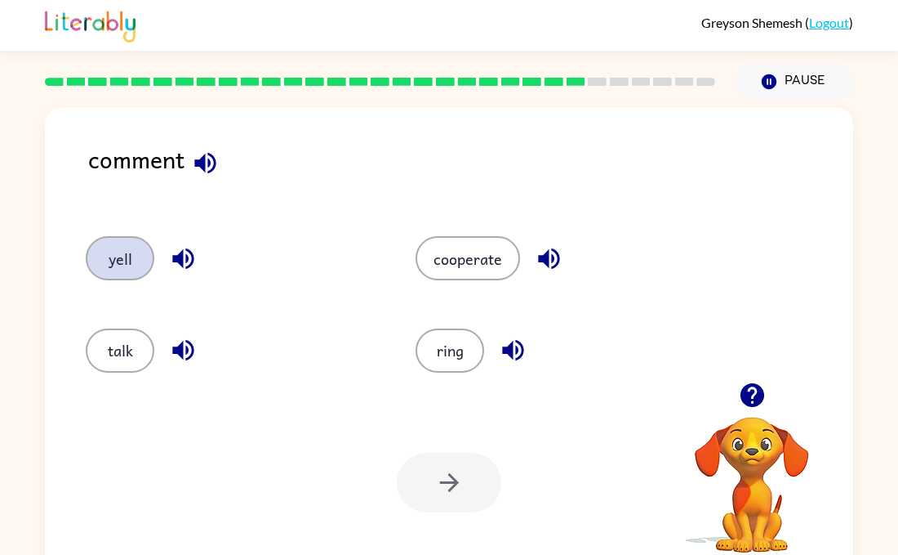
click at [127, 266] on button "yell" at bounding box center [120, 258] width 69 height 44
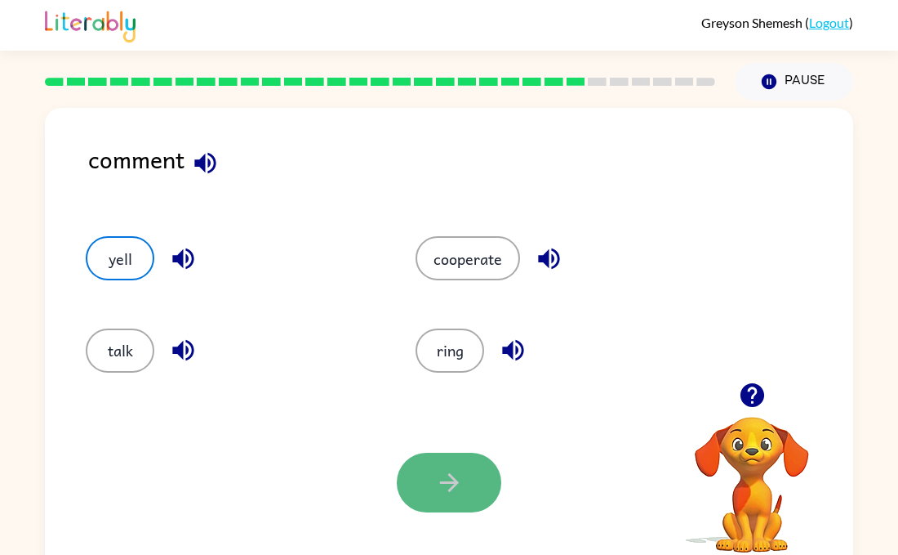
click at [430, 474] on button "button" at bounding box center [449, 482] width 105 height 60
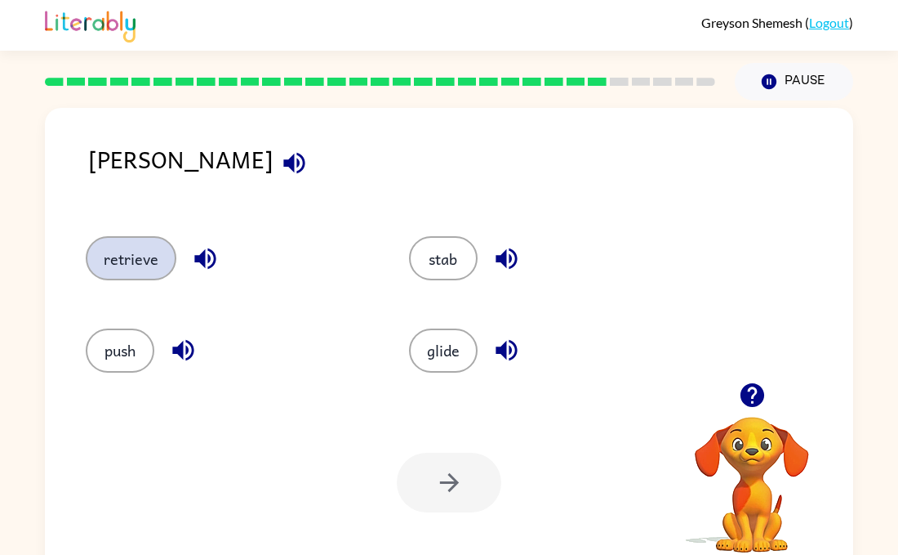
click at [123, 264] on button "retrieve" at bounding box center [131, 258] width 91 height 44
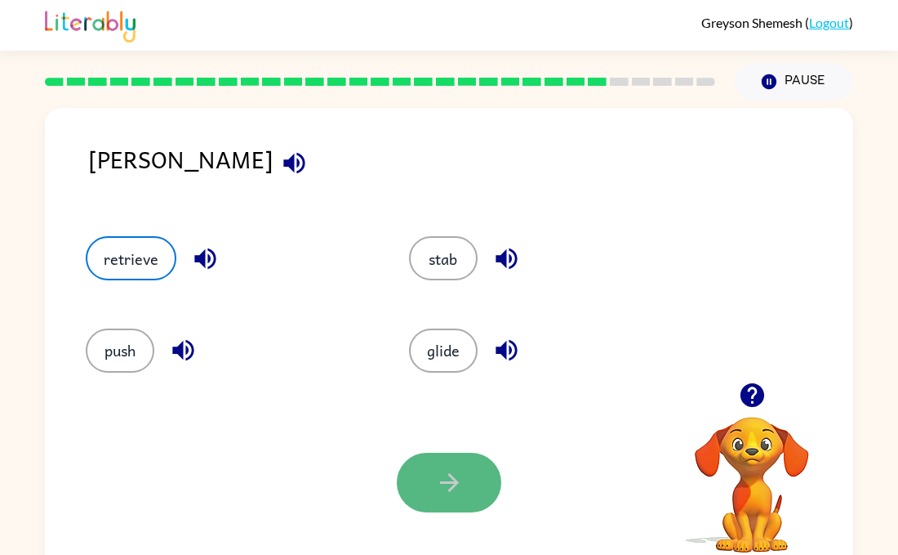
click at [411, 485] on button "button" at bounding box center [449, 482] width 105 height 60
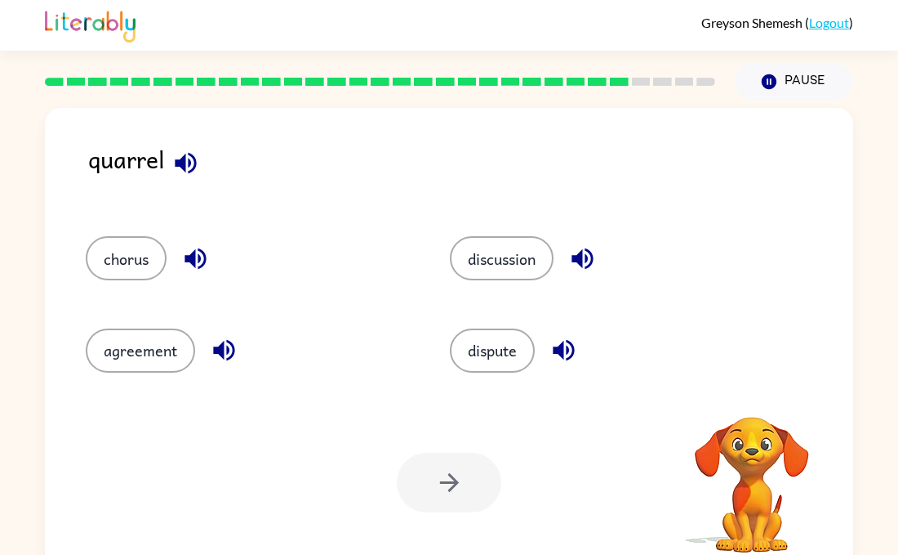
click at [411, 485] on div at bounding box center [449, 482] width 105 height 60
click at [143, 348] on button "agreement" at bounding box center [140, 350] width 109 height 44
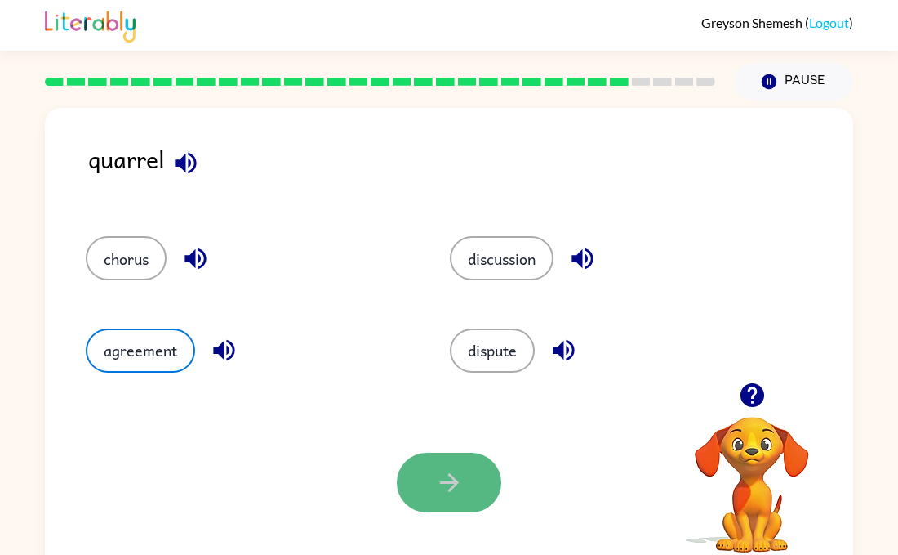
click at [497, 468] on button "button" at bounding box center [449, 482] width 105 height 60
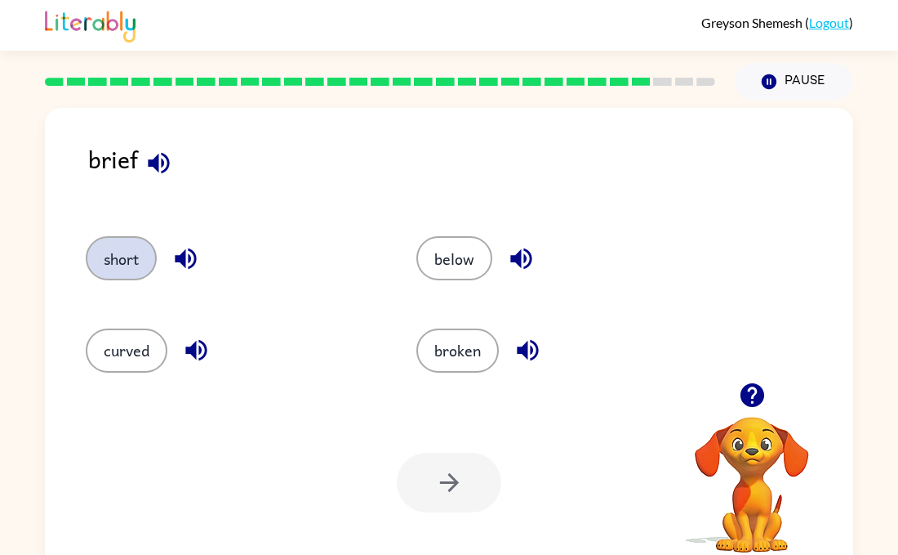
click at [92, 270] on button "short" at bounding box center [121, 258] width 71 height 44
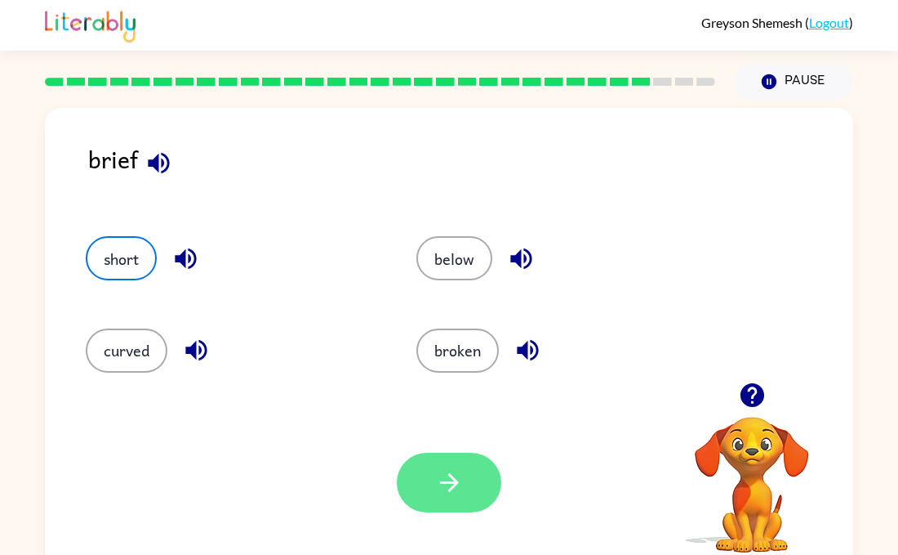
click at [488, 479] on button "button" at bounding box center [449, 482] width 105 height 60
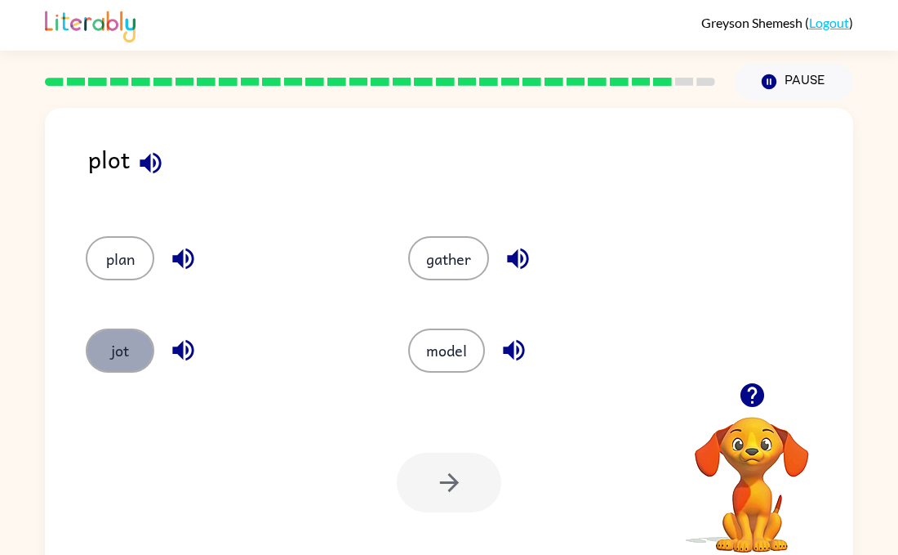
click at [128, 339] on button "jot" at bounding box center [120, 350] width 69 height 44
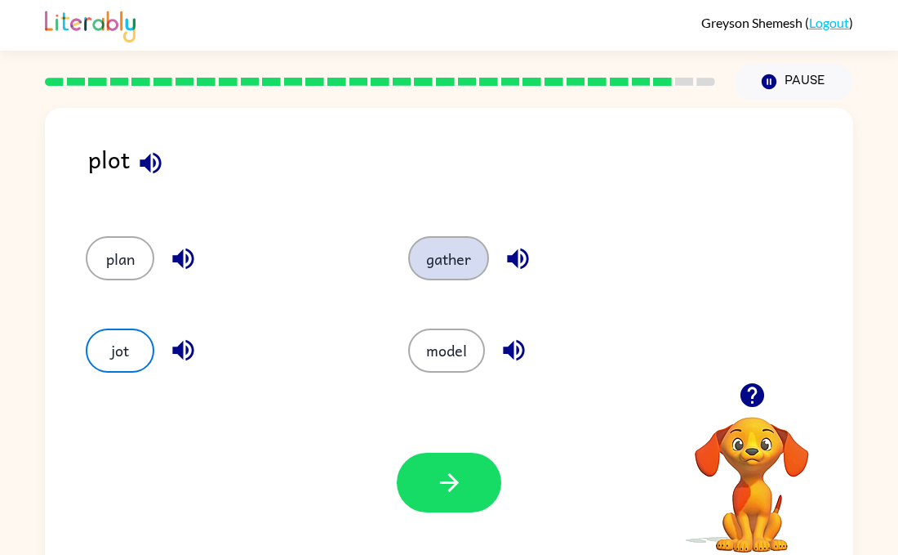
click at [457, 249] on button "gather" at bounding box center [448, 258] width 81 height 44
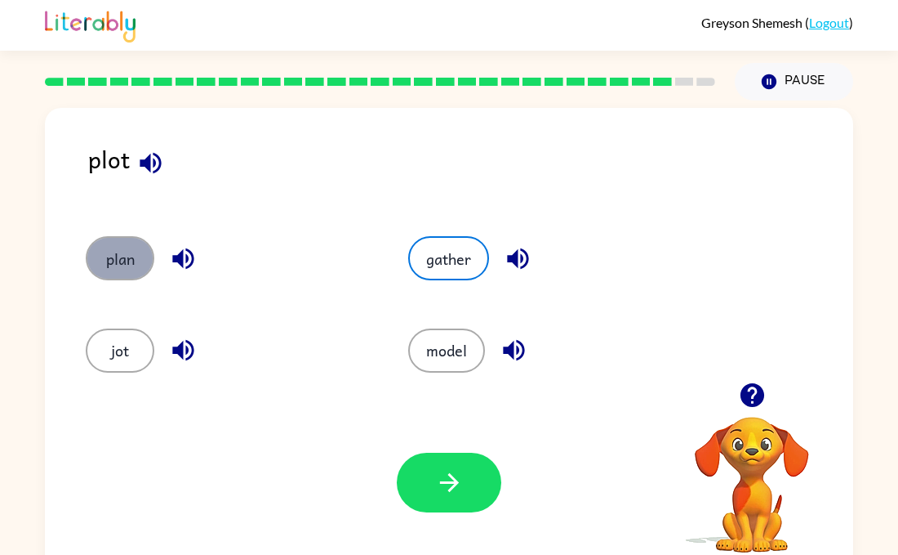
click at [135, 257] on button "plan" at bounding box center [120, 258] width 69 height 44
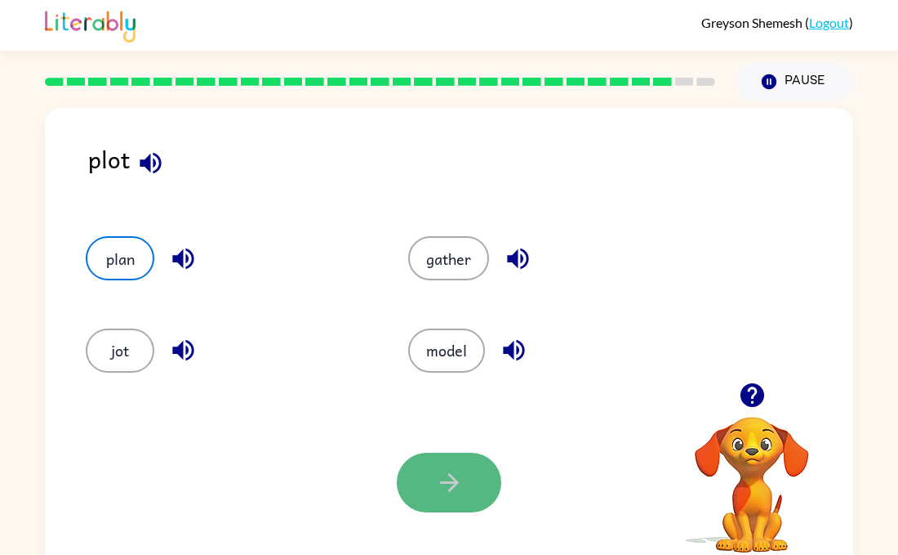
click at [471, 462] on button "button" at bounding box center [449, 482] width 105 height 60
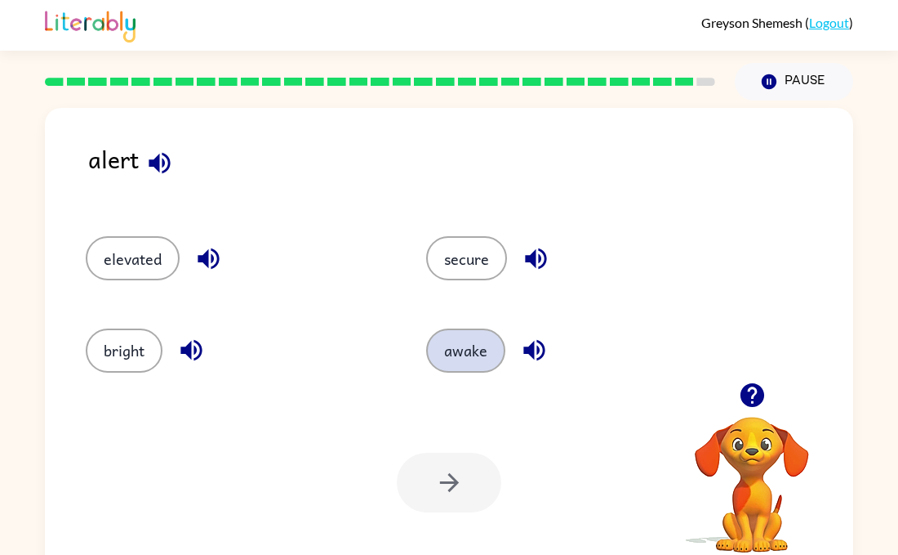
click at [451, 329] on button "awake" at bounding box center [465, 350] width 79 height 44
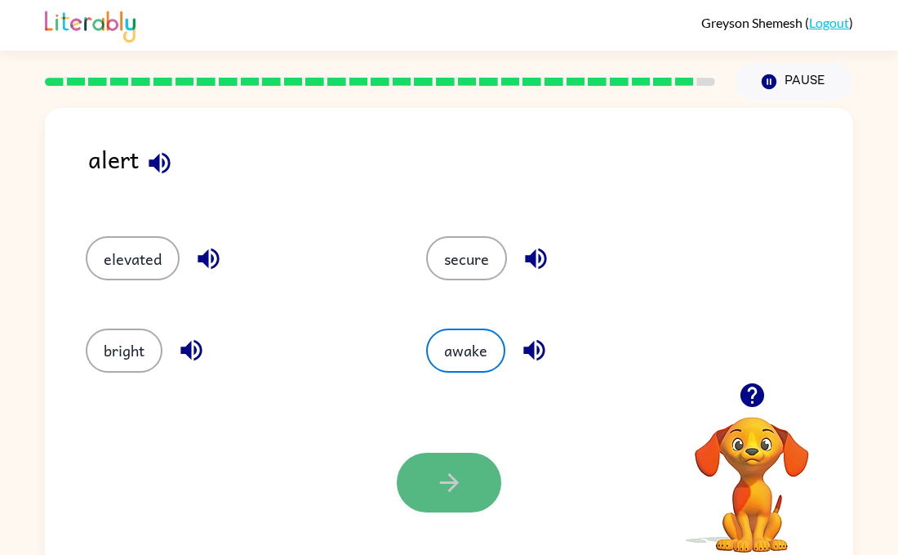
click at [436, 493] on icon "button" at bounding box center [449, 482] width 29 height 29
